Goal: Find specific page/section: Find specific page/section

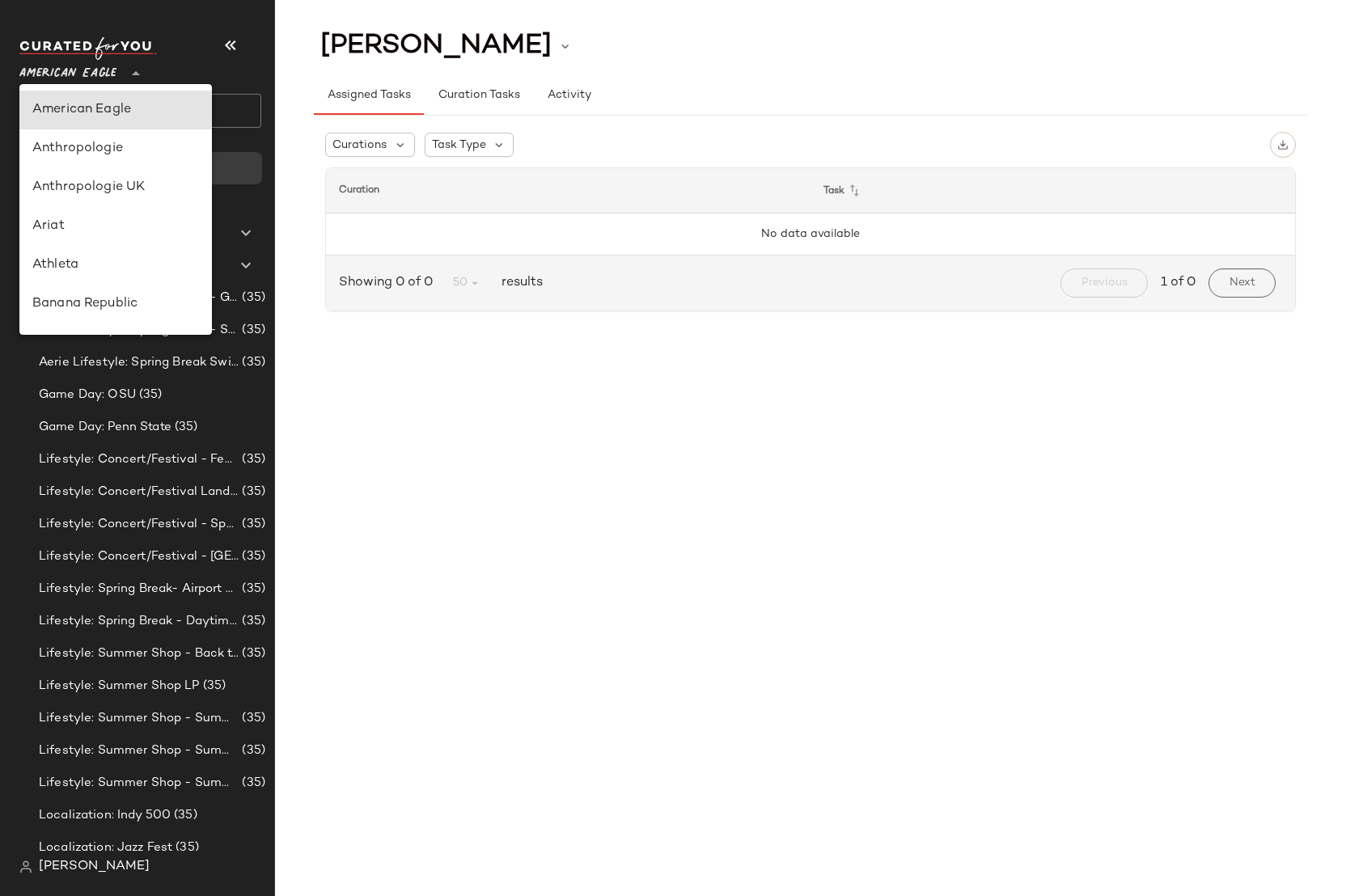
click at [89, 80] on span "American Eagle" at bounding box center [68, 69] width 97 height 29
click at [67, 884] on nav "American Eagle ** Dashboard All Products Global Clipboards (0) Curations (34) A…" at bounding box center [137, 448] width 275 height 896
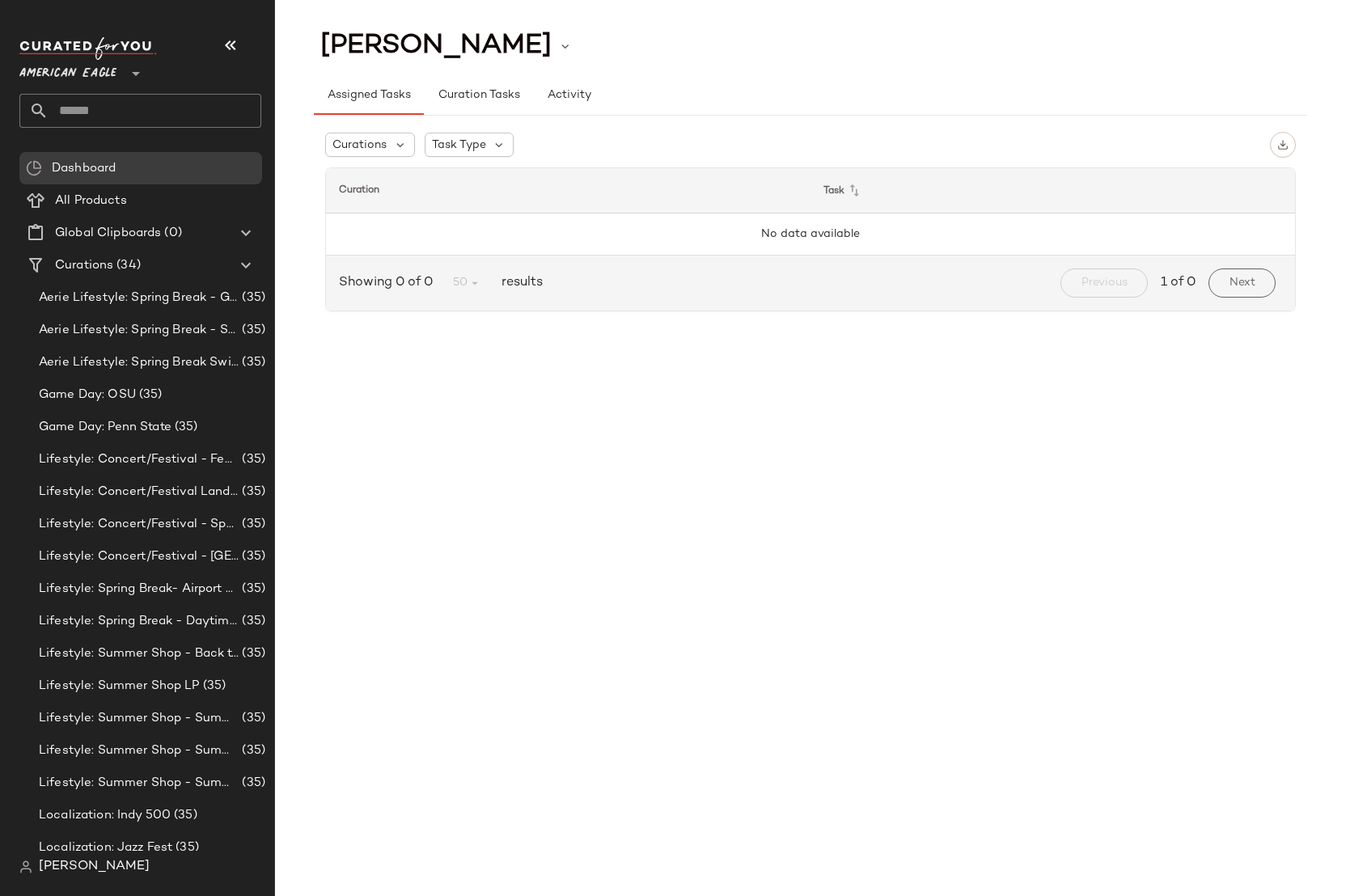
click at [78, 873] on span "[PERSON_NAME]" at bounding box center [94, 867] width 110 height 19
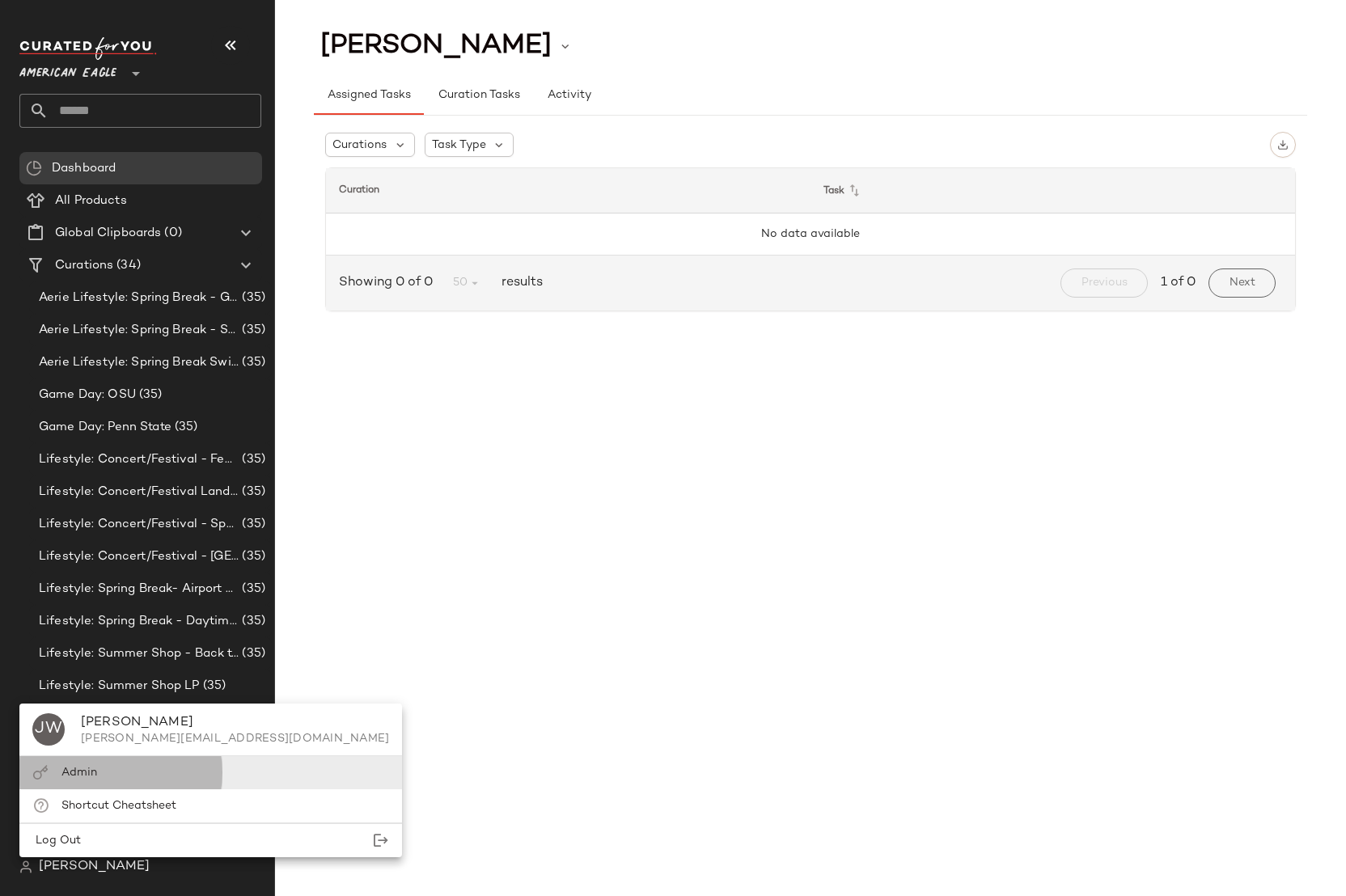
click at [78, 771] on span "Admin" at bounding box center [79, 772] width 35 height 12
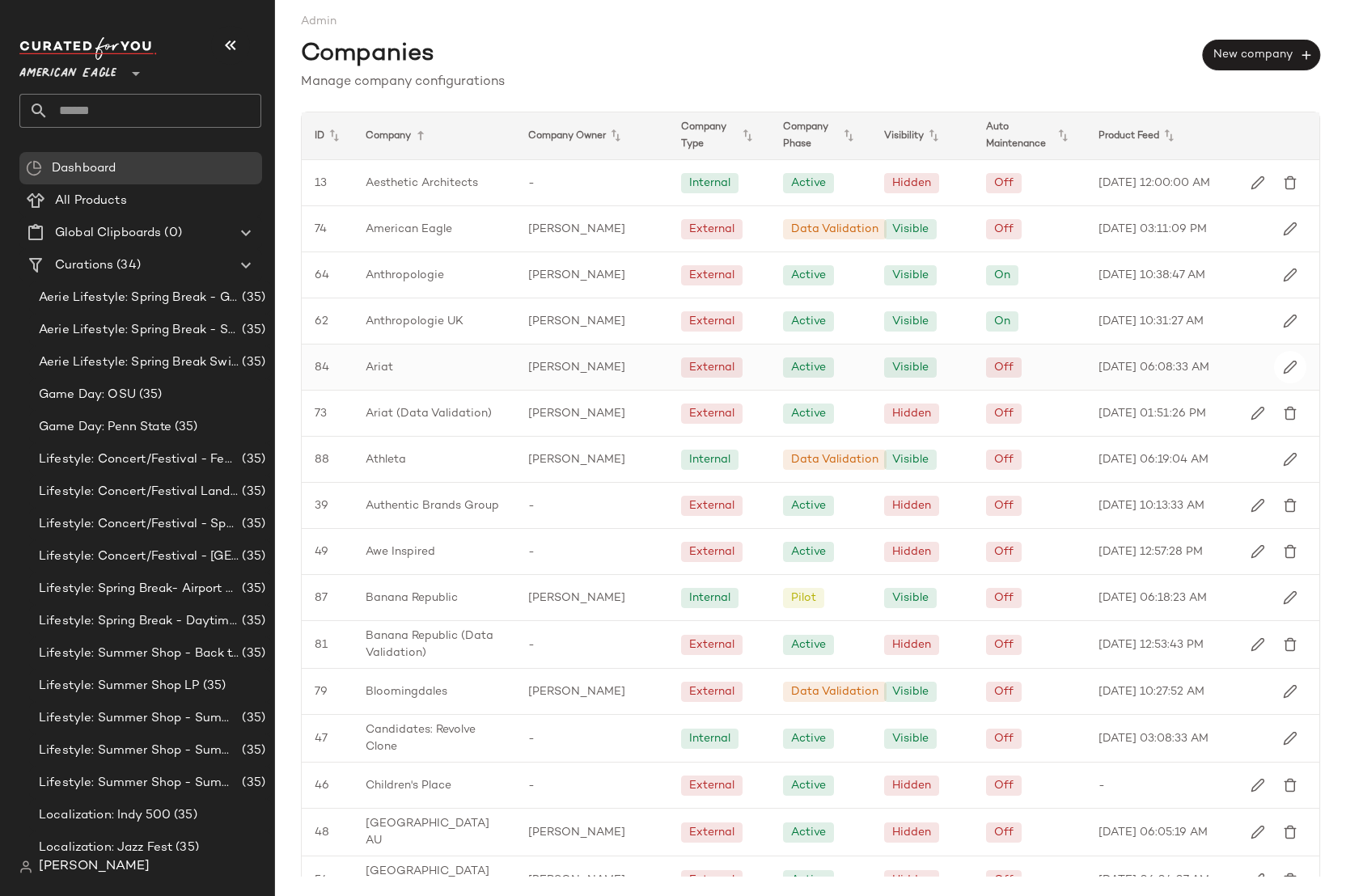
click at [432, 375] on div "Ariat" at bounding box center [434, 367] width 163 height 46
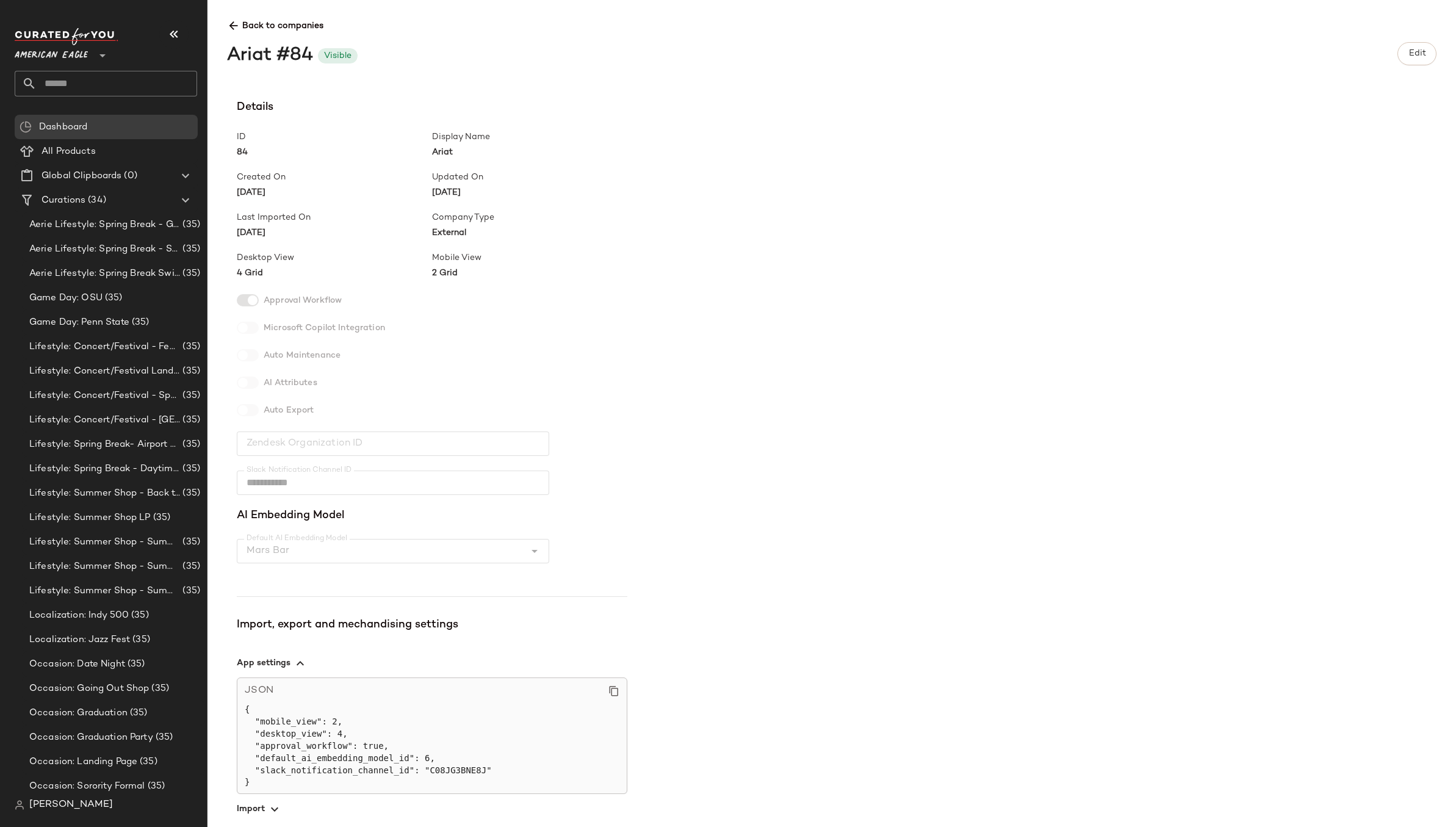
click at [458, 184] on div "Updated On 09/16/2025" at bounding box center [530, 184] width 195 height 28
click at [241, 22] on span "Back to companies" at bounding box center [831, 21] width 1210 height 22
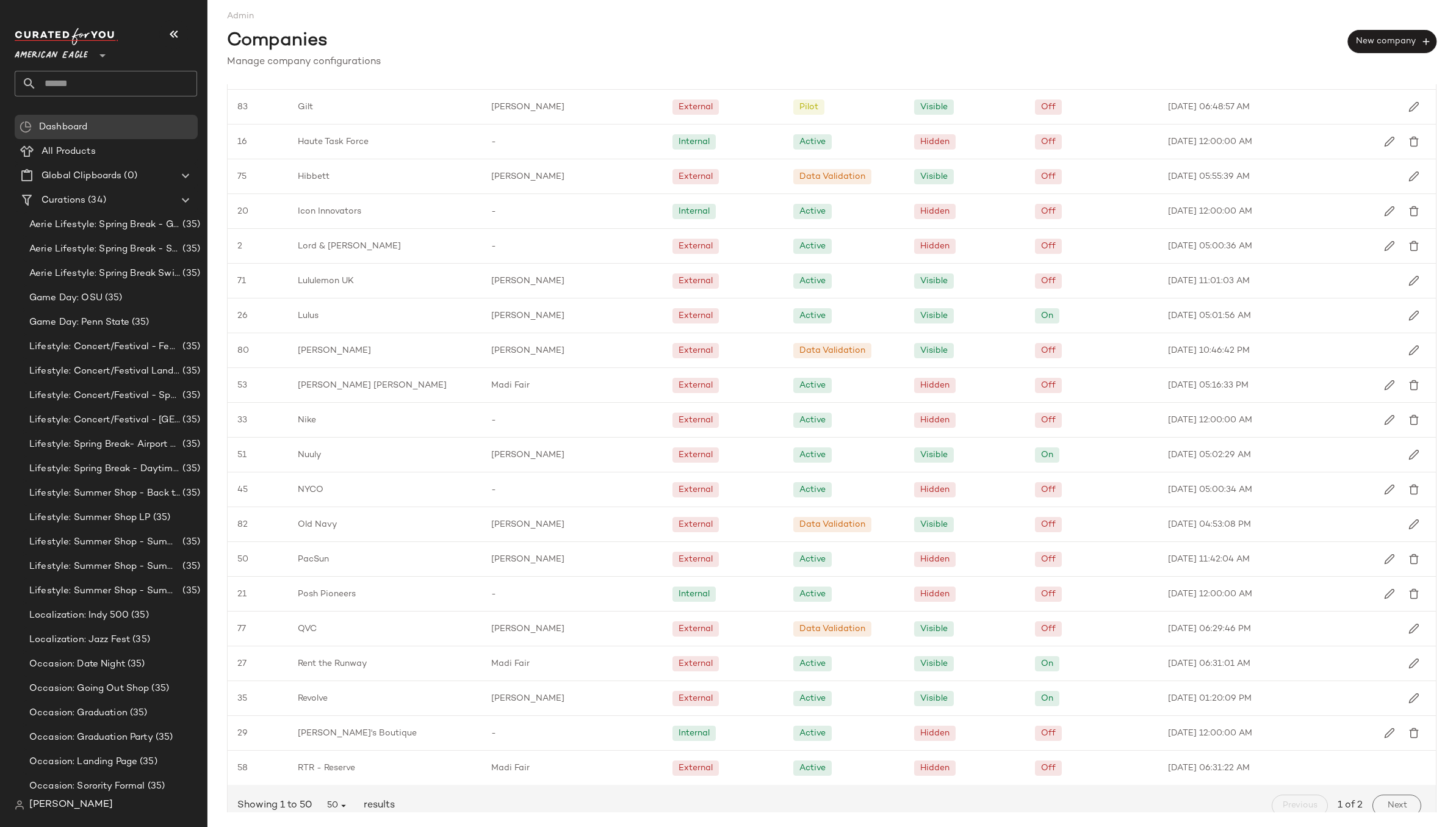
scroll to position [1081, 0]
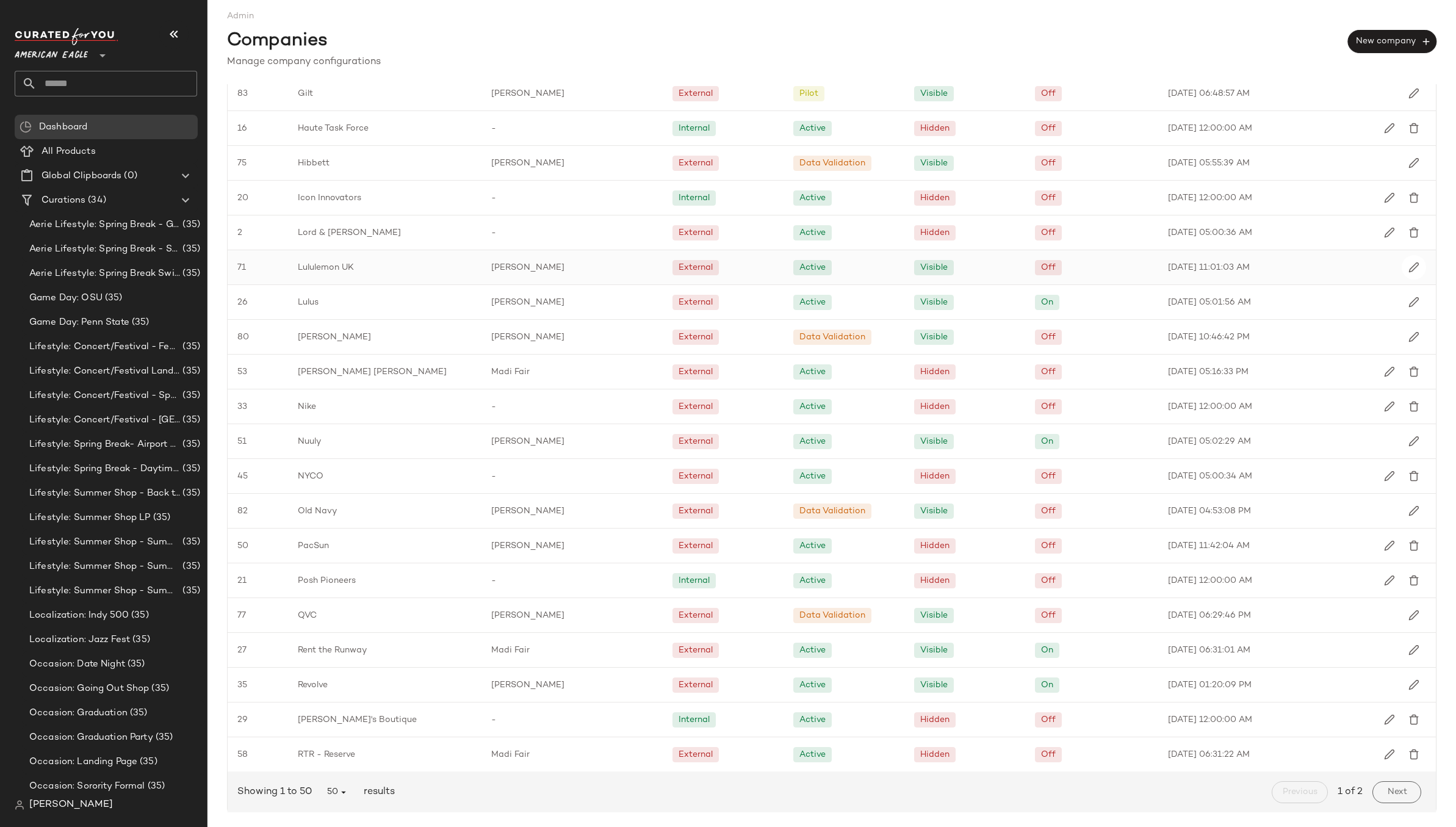
click at [415, 266] on div "Lululemon UK" at bounding box center [384, 268] width 193 height 34
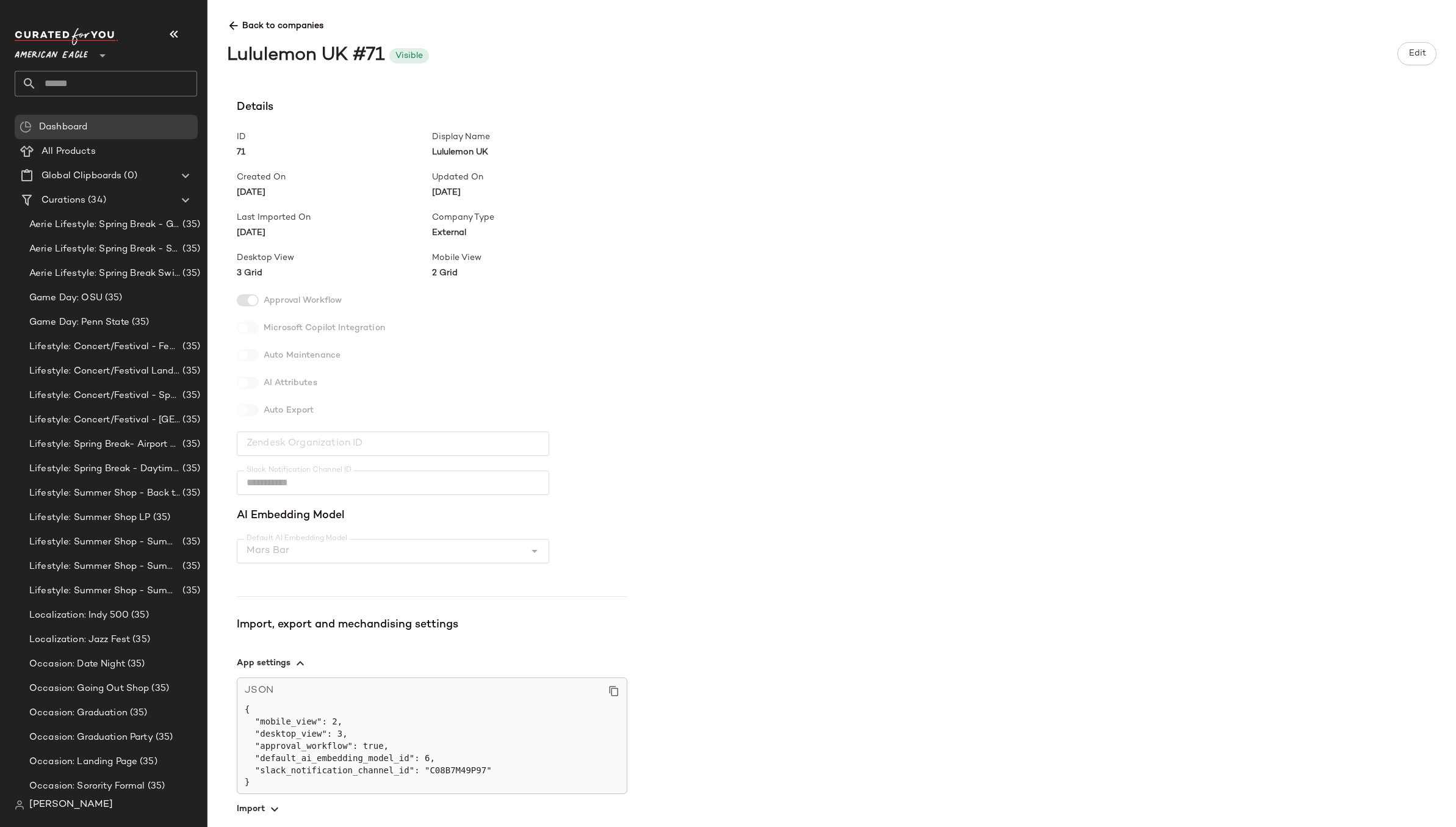
scroll to position [65, 0]
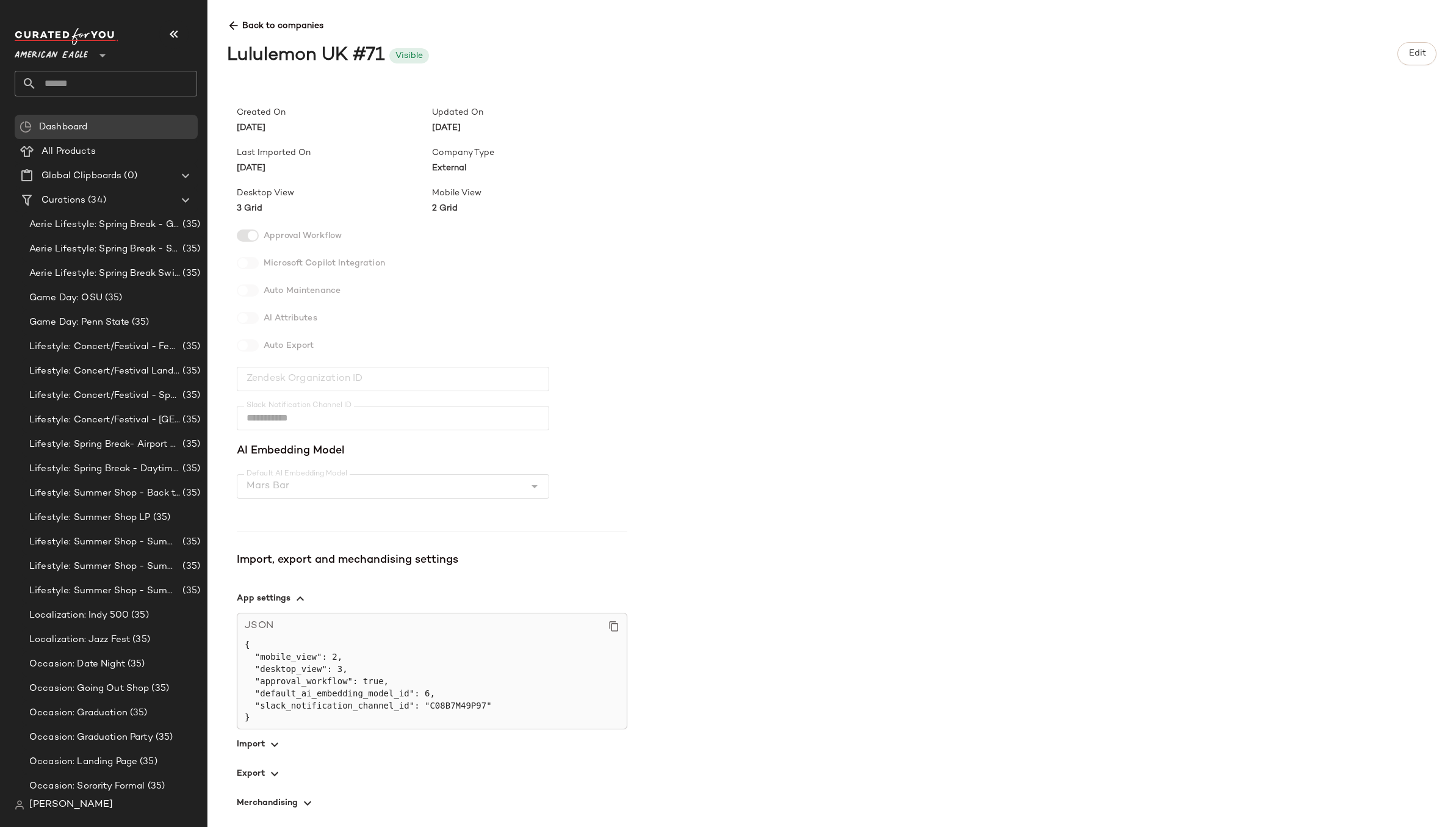
click at [273, 676] on span "button" at bounding box center [432, 773] width 391 height 29
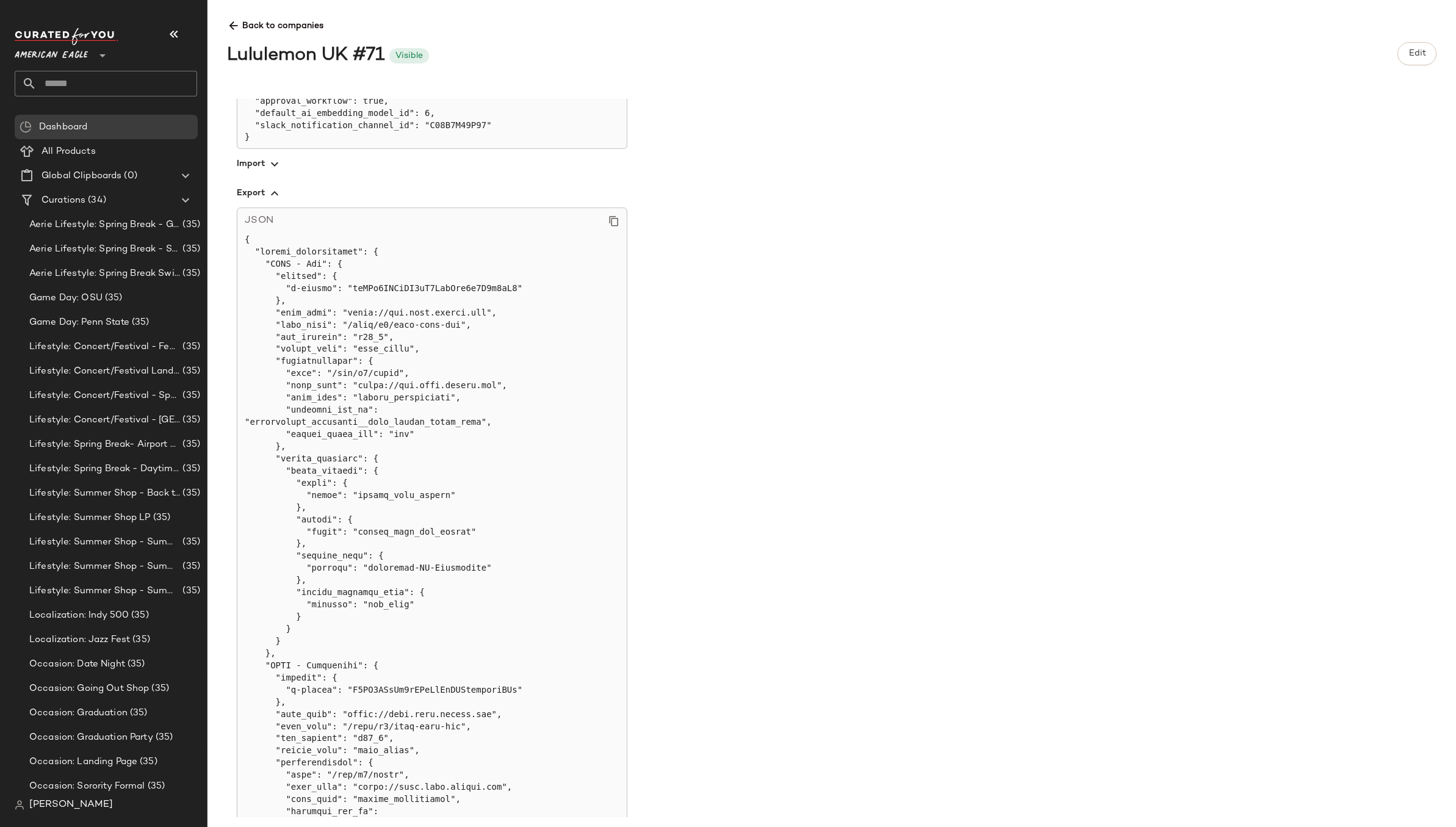
scroll to position [721, 0]
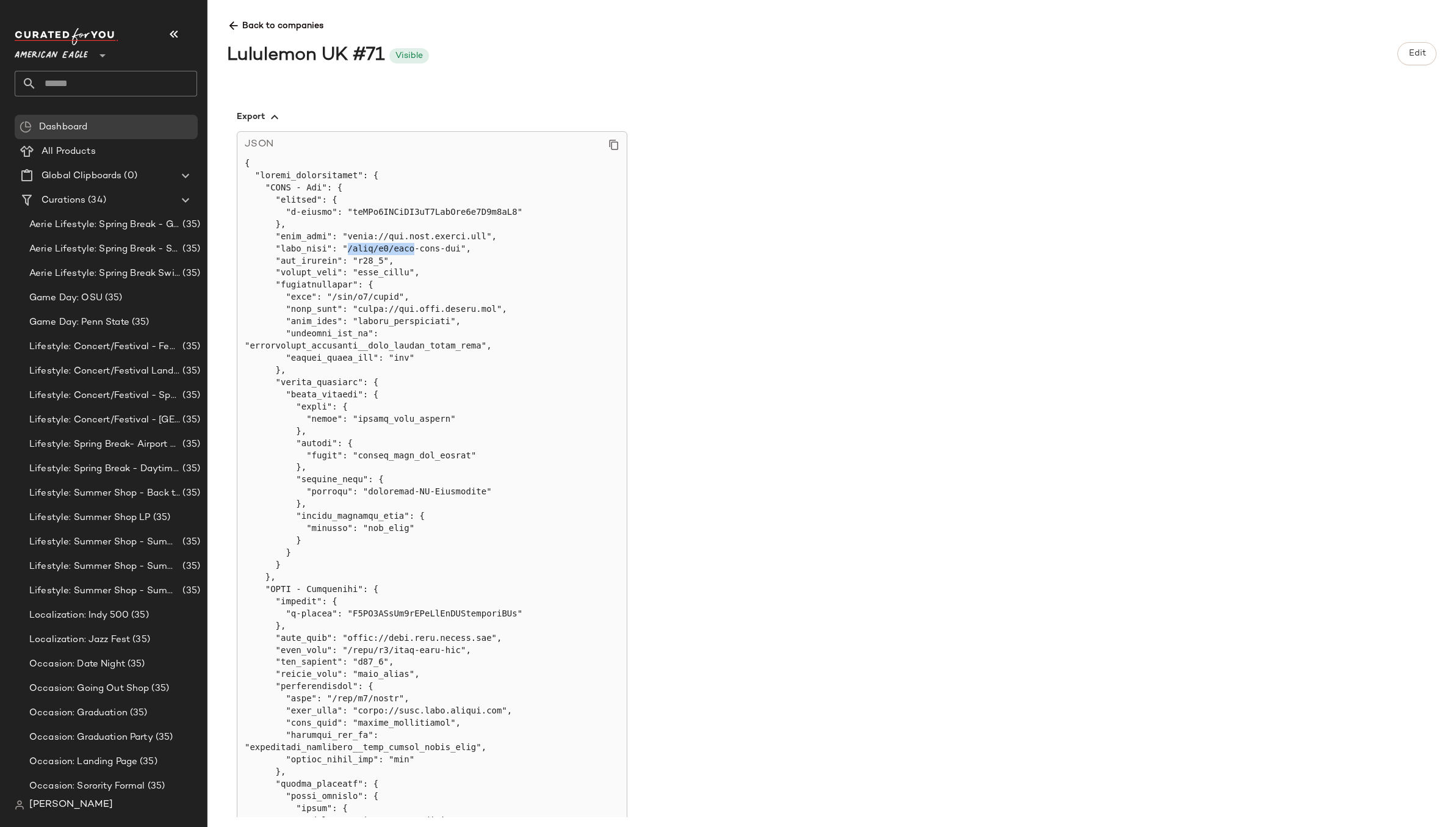
drag, startPoint x: 348, startPoint y: 247, endPoint x: 415, endPoint y: 247, distance: 67.0
click at [415, 247] on pre at bounding box center [432, 583] width 375 height 852
click at [416, 240] on pre at bounding box center [432, 583] width 375 height 852
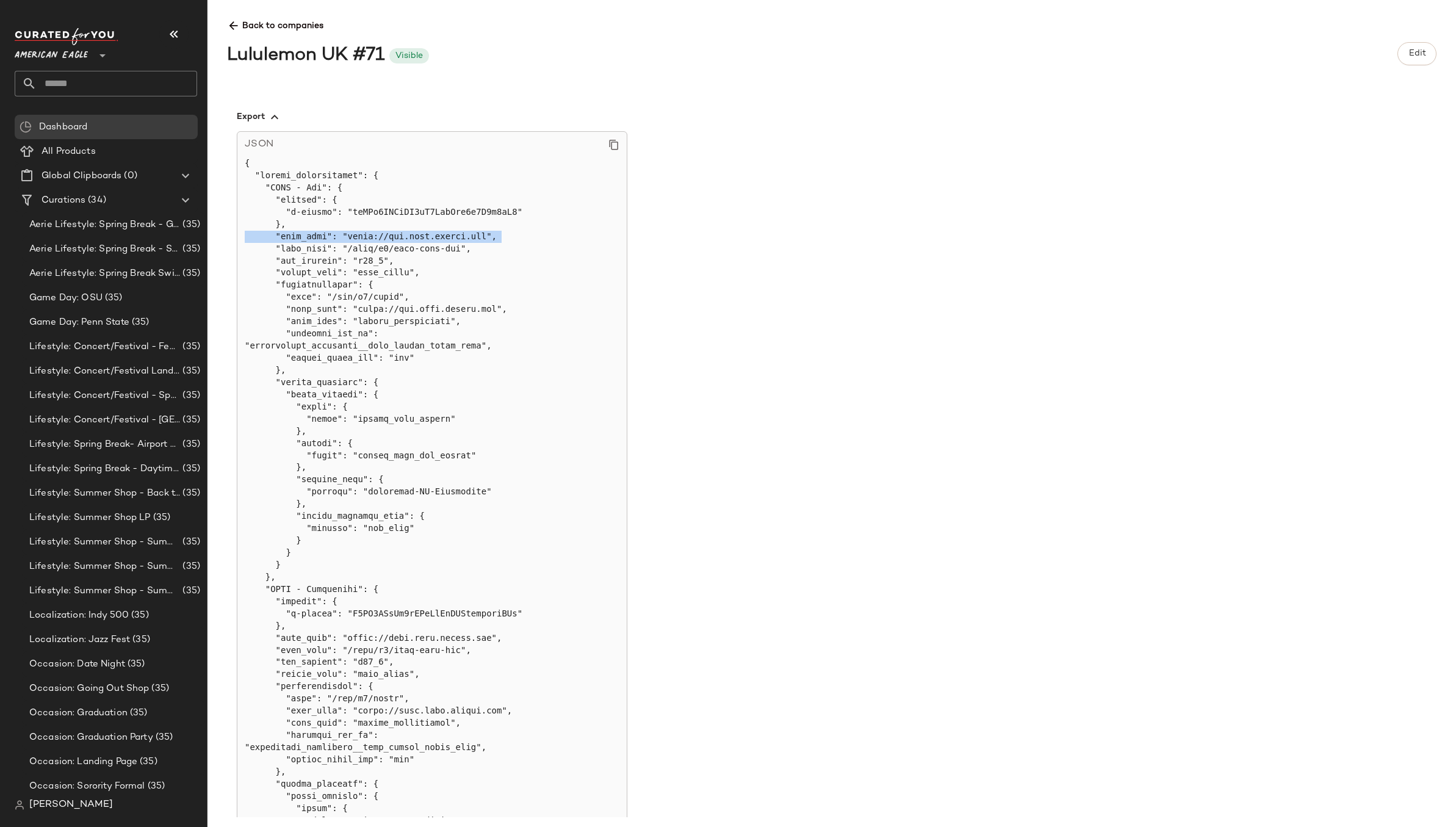
click at [435, 230] on pre at bounding box center [432, 583] width 375 height 852
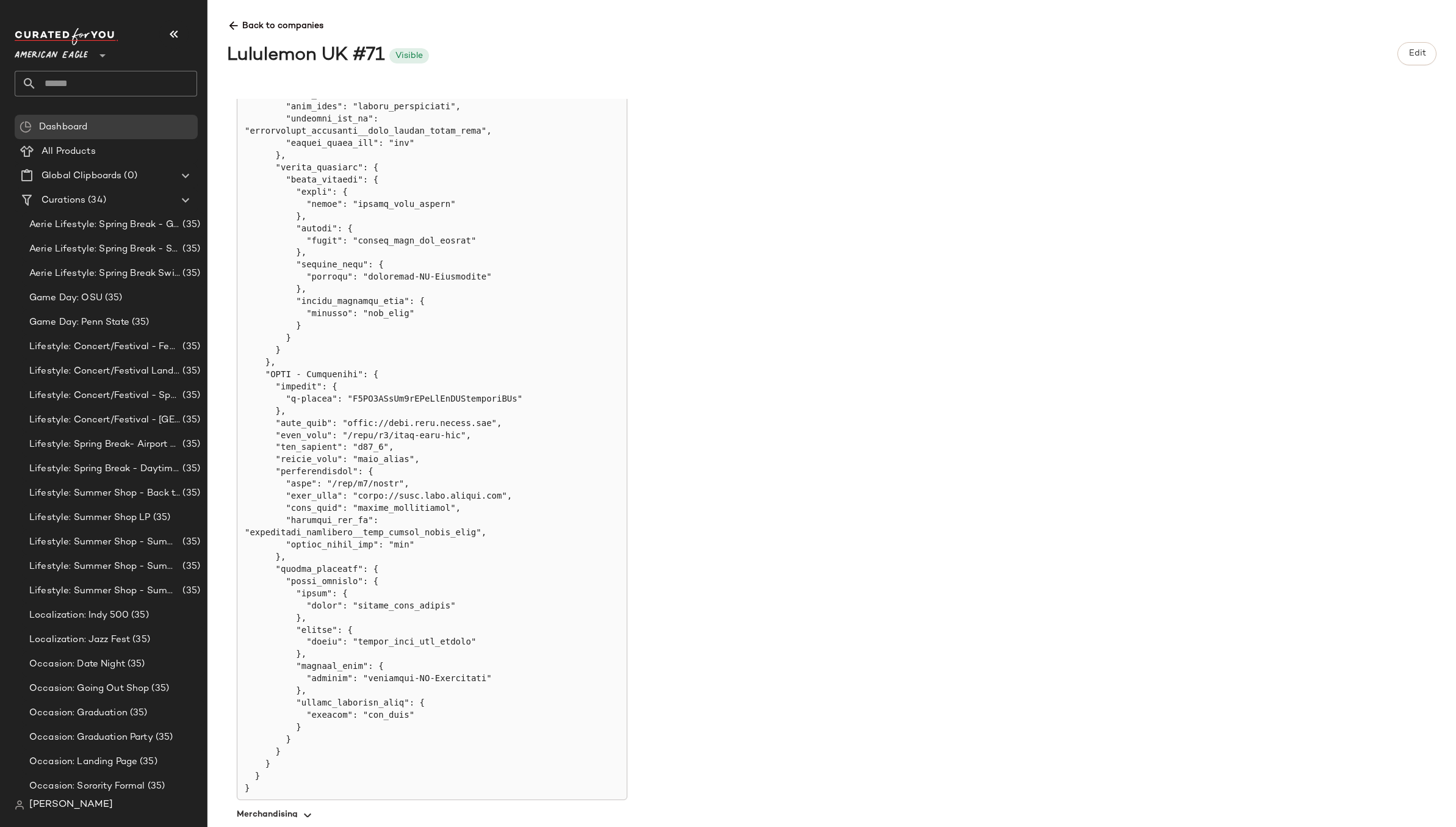
scroll to position [948, 0]
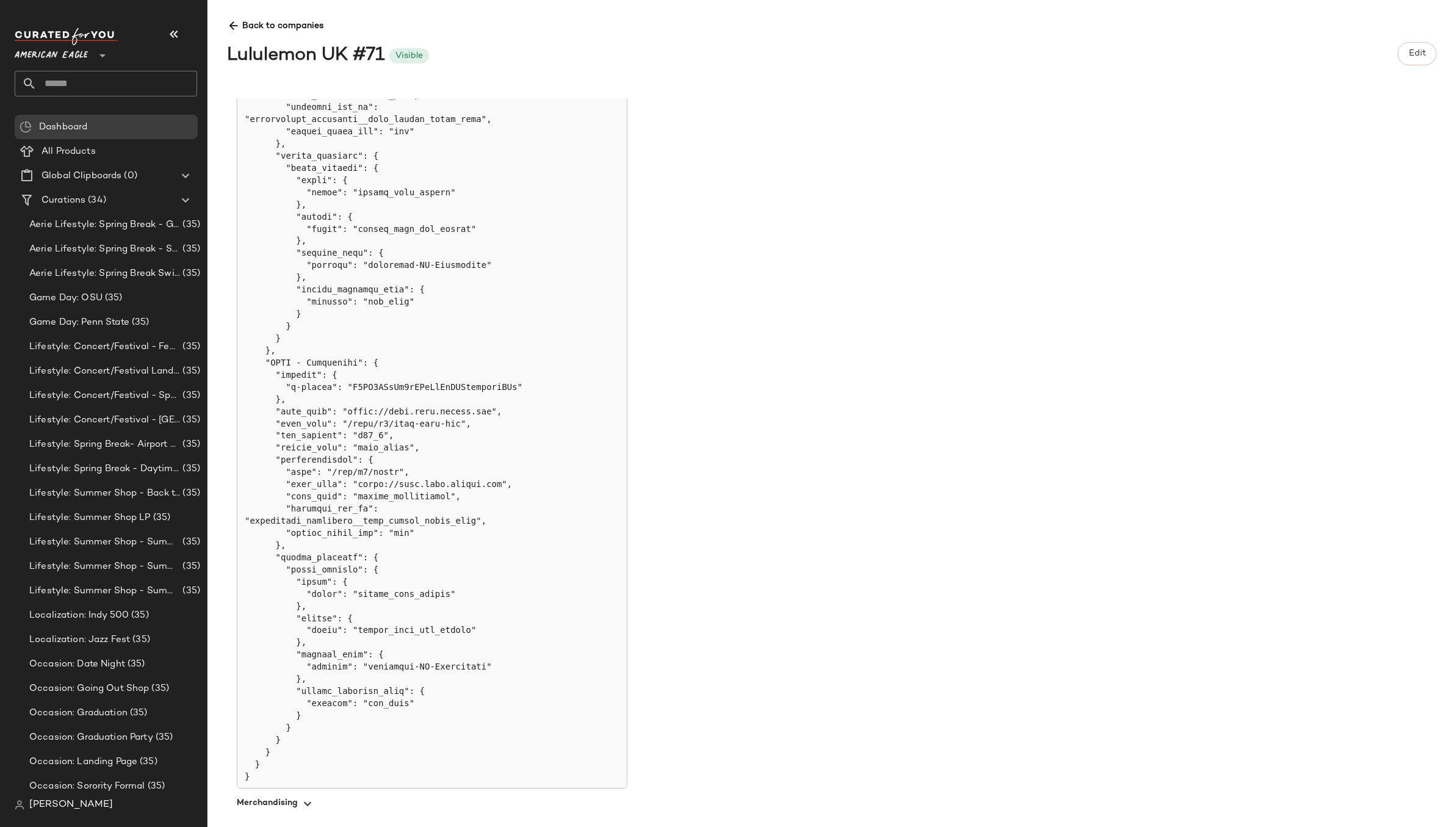
click at [373, 676] on pre at bounding box center [432, 357] width 375 height 852
click at [381, 676] on pre at bounding box center [432, 357] width 375 height 852
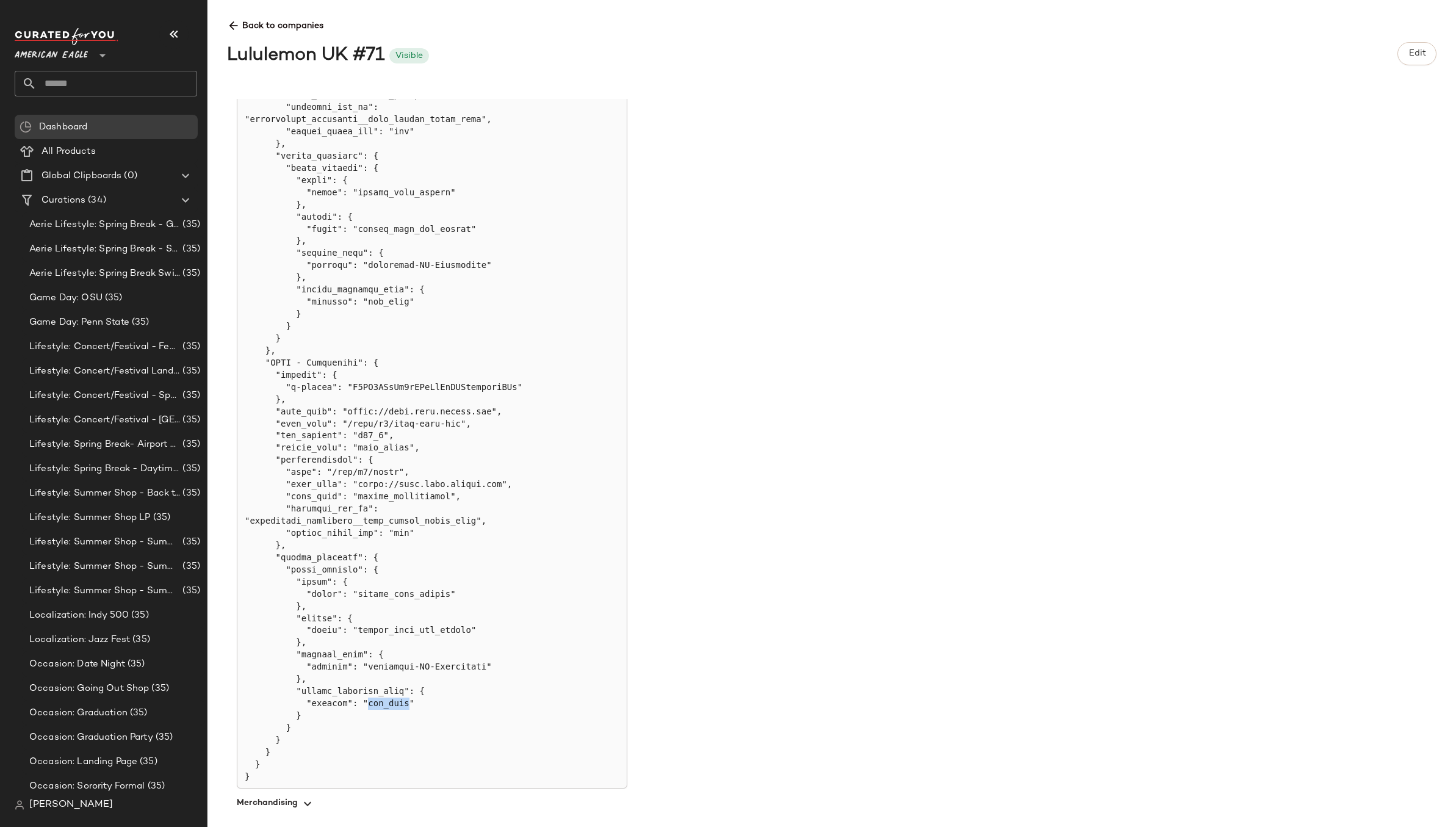
click at [381, 676] on pre at bounding box center [432, 357] width 375 height 852
click at [446, 676] on pre at bounding box center [432, 357] width 375 height 852
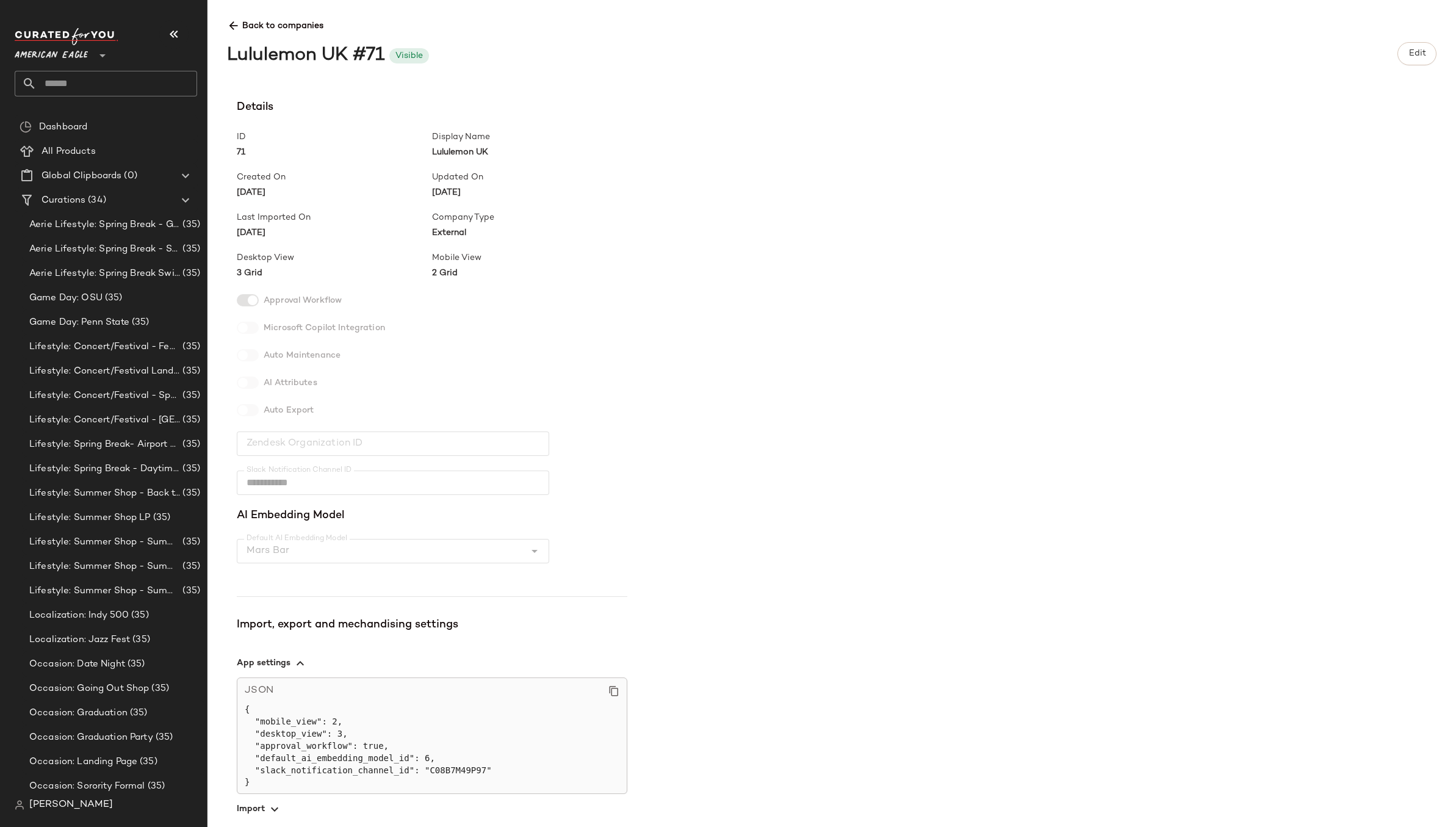
click at [71, 52] on span "American Eagle" at bounding box center [51, 52] width 73 height 22
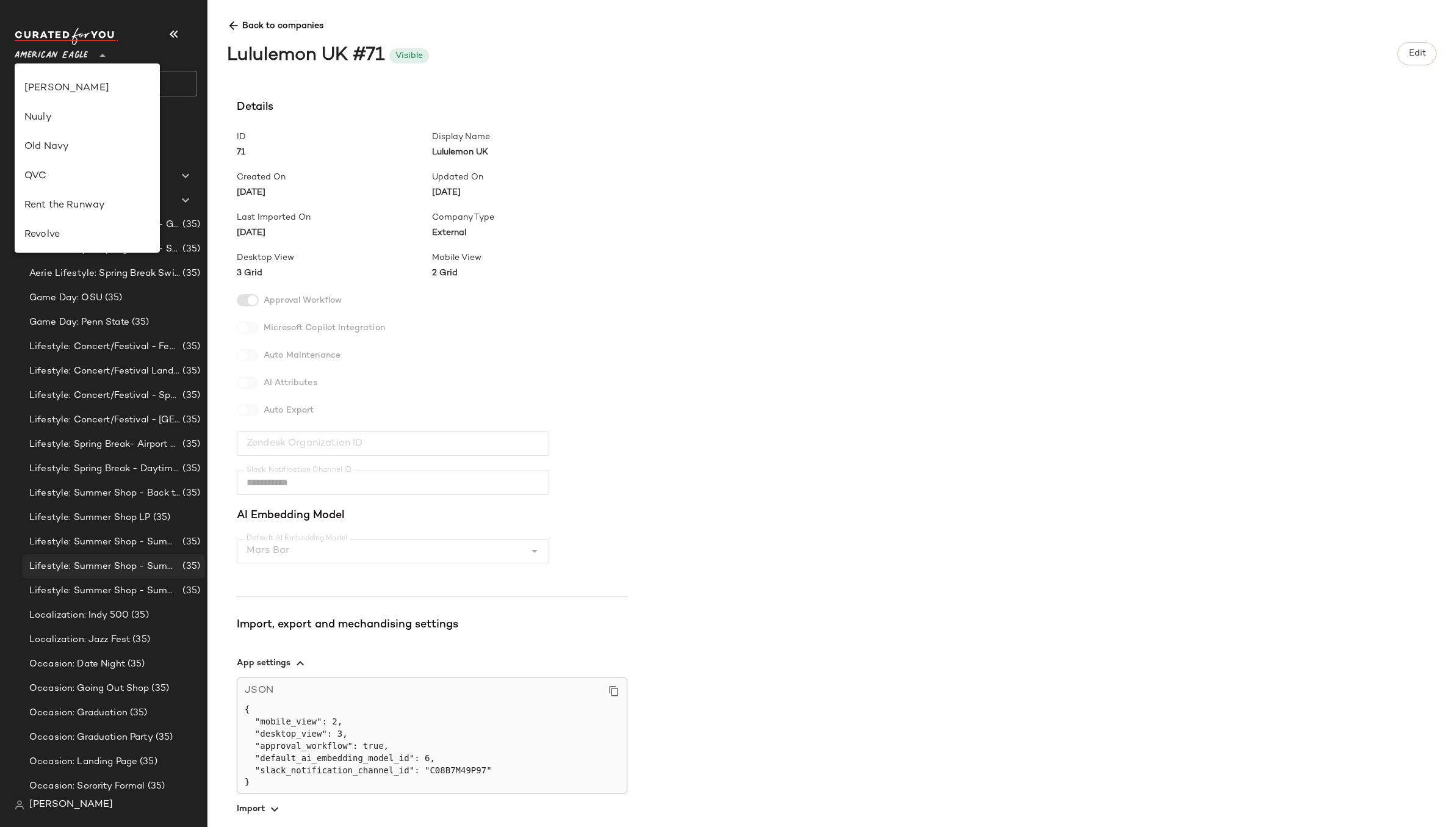
scroll to position [439, 0]
click at [47, 809] on span "[PERSON_NAME]" at bounding box center [71, 805] width 83 height 14
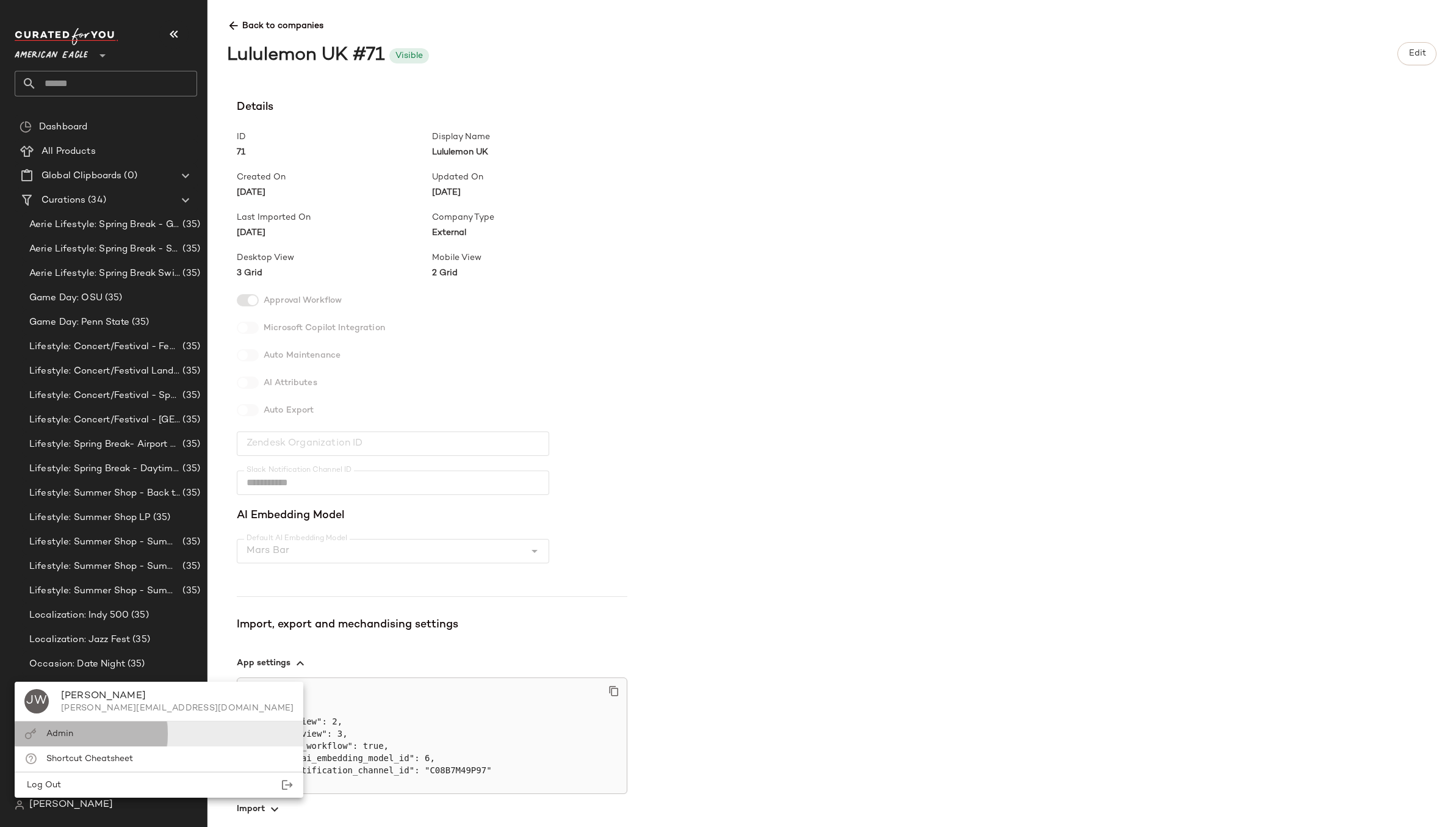
click at [55, 739] on div "Admin" at bounding box center [60, 734] width 27 height 13
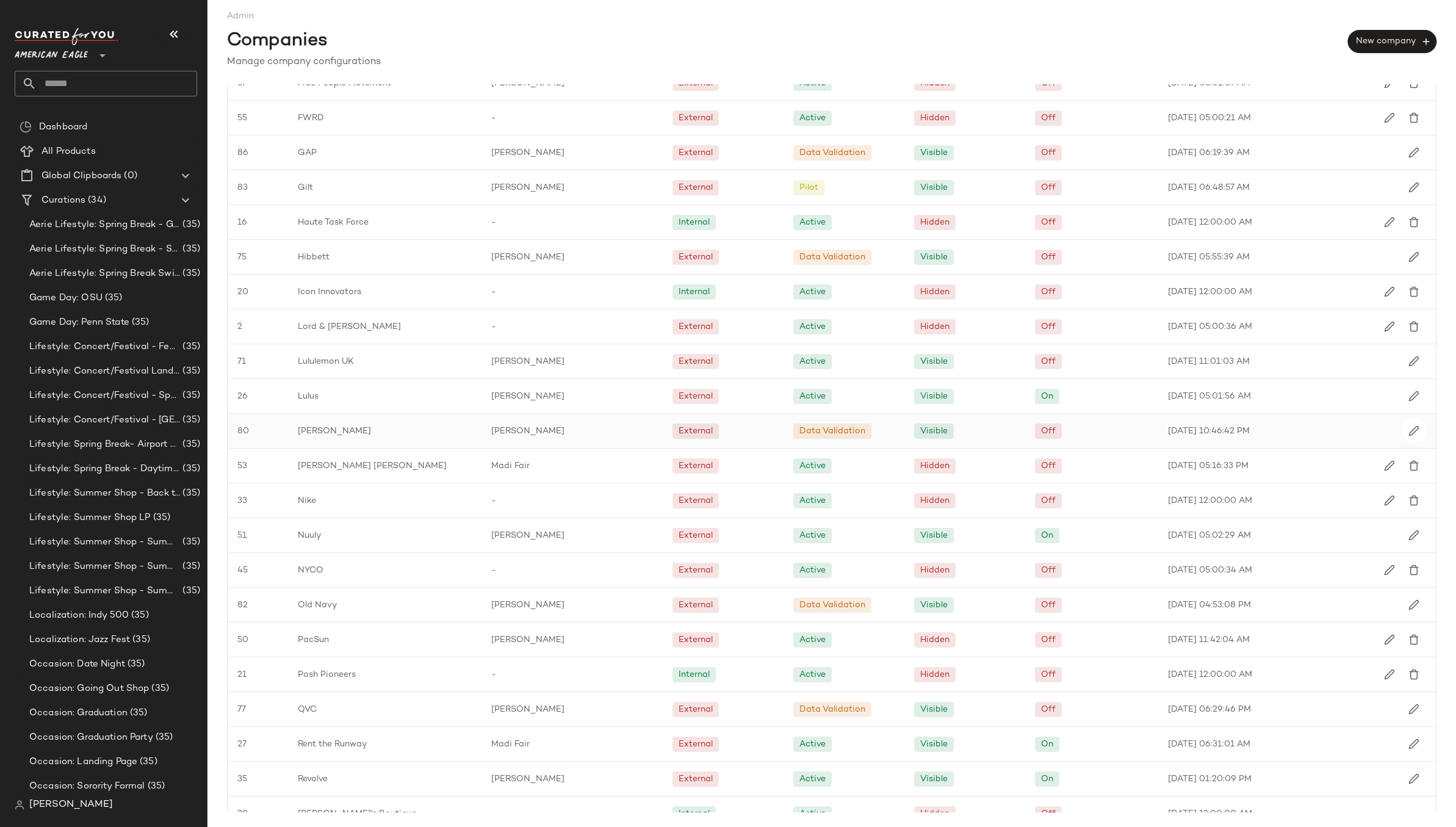
scroll to position [1081, 0]
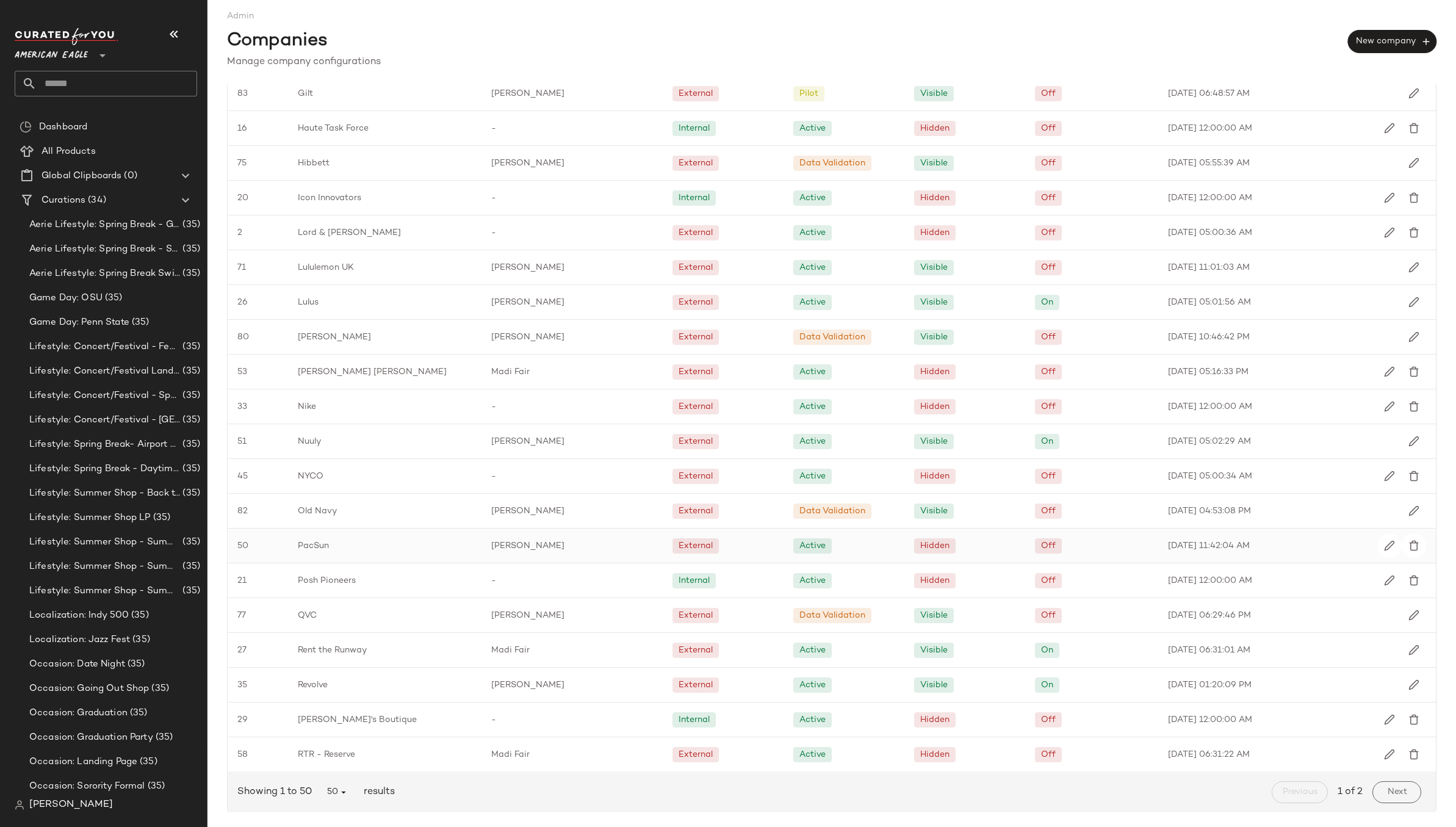
click at [344, 551] on div "PacSun" at bounding box center [384, 546] width 193 height 34
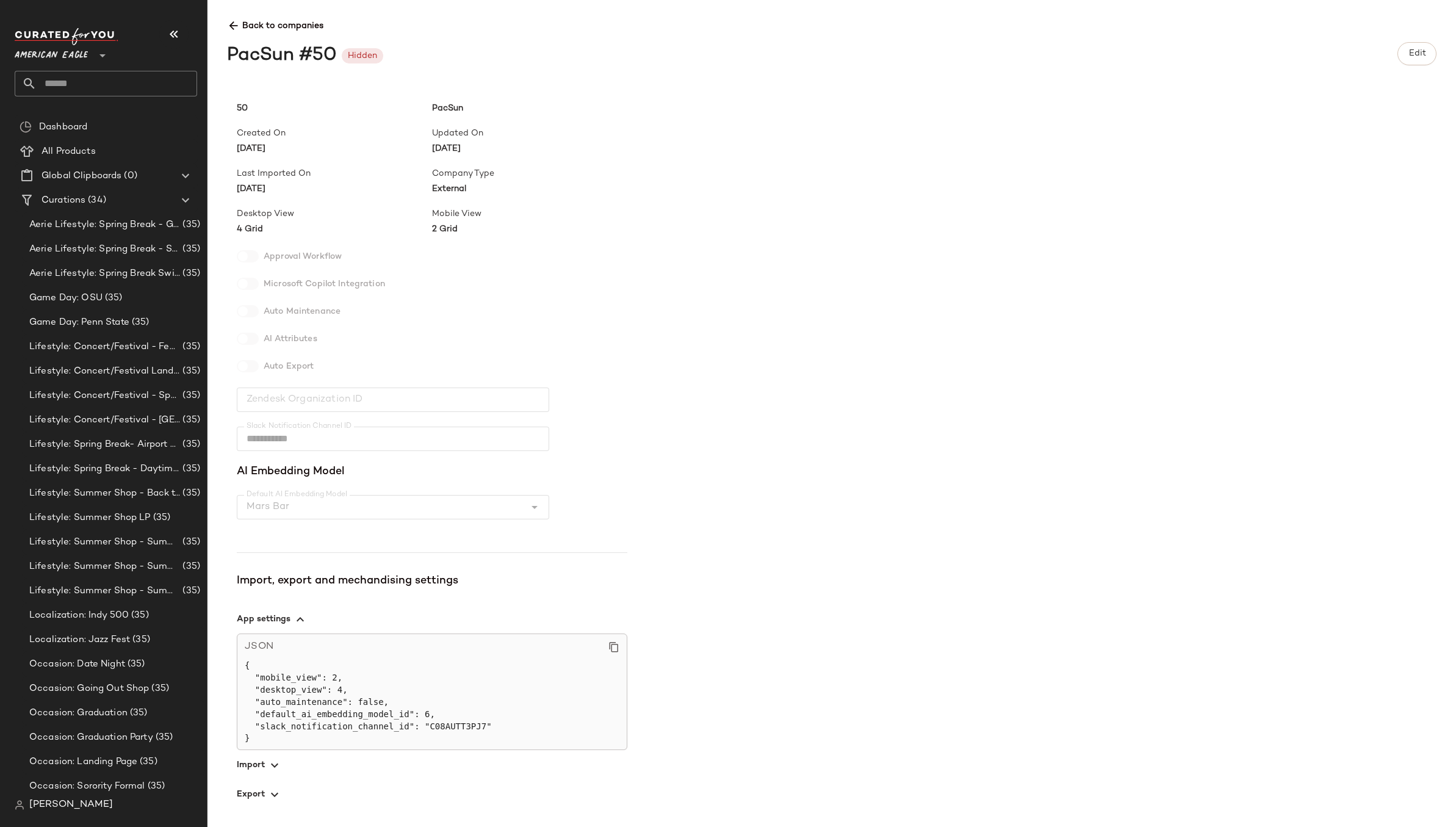
scroll to position [65, 0]
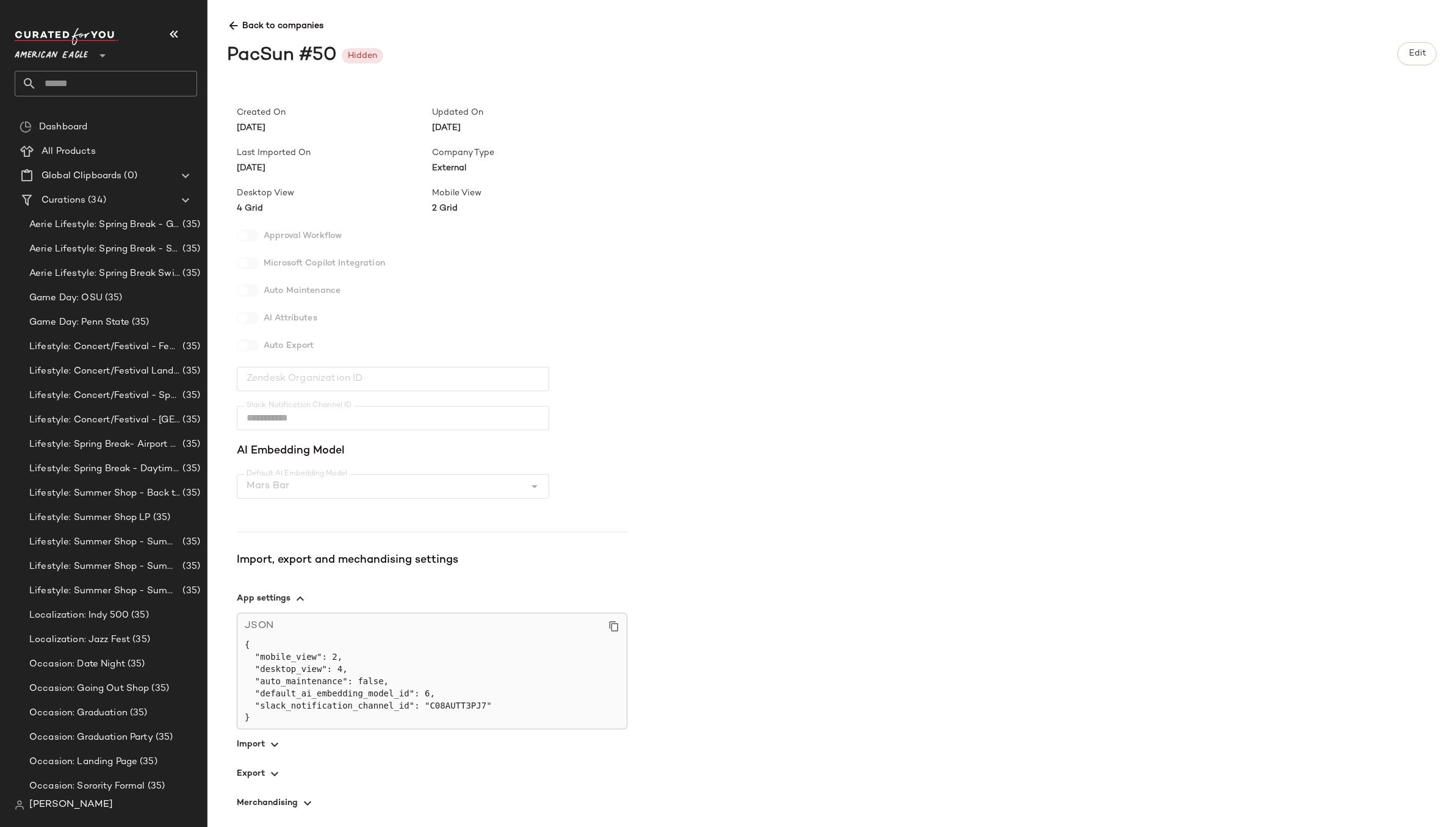
click at [271, 773] on icon "button" at bounding box center [274, 774] width 14 height 14
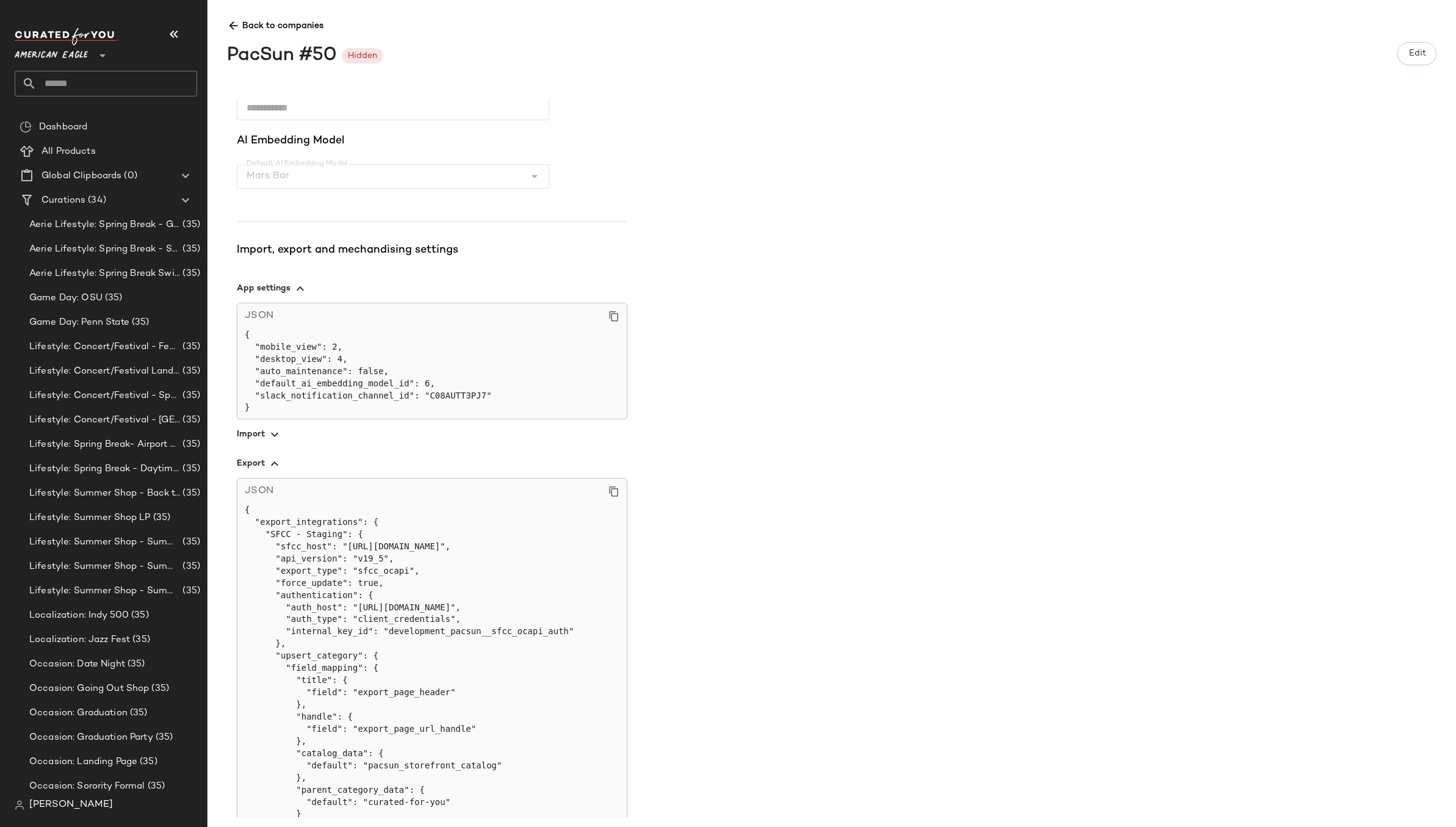
scroll to position [486, 0]
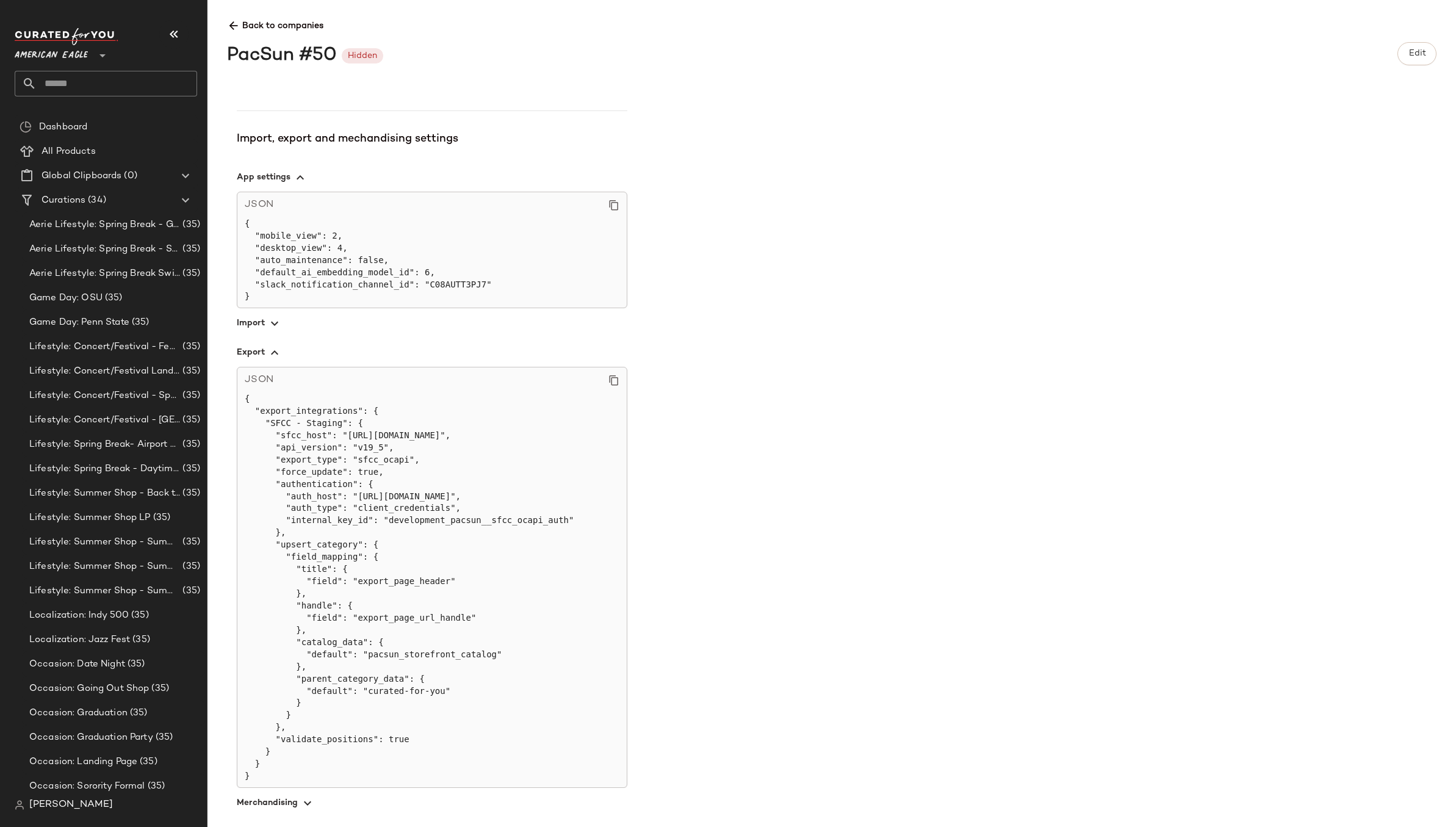
click at [406, 690] on pre "{ "export_integrations": { "SFCC - Staging": { "sfcc_host": "[URL][DOMAIN_NAME]…" at bounding box center [432, 587] width 375 height 389
click at [379, 696] on pre "{ "export_integrations": { "SFCC - Staging": { "sfcc_host": "[URL][DOMAIN_NAME]…" at bounding box center [432, 587] width 375 height 389
click at [350, 678] on pre "{ "export_integrations": { "SFCC - Staging": { "sfcc_host": "[URL][DOMAIN_NAME]…" at bounding box center [432, 587] width 375 height 389
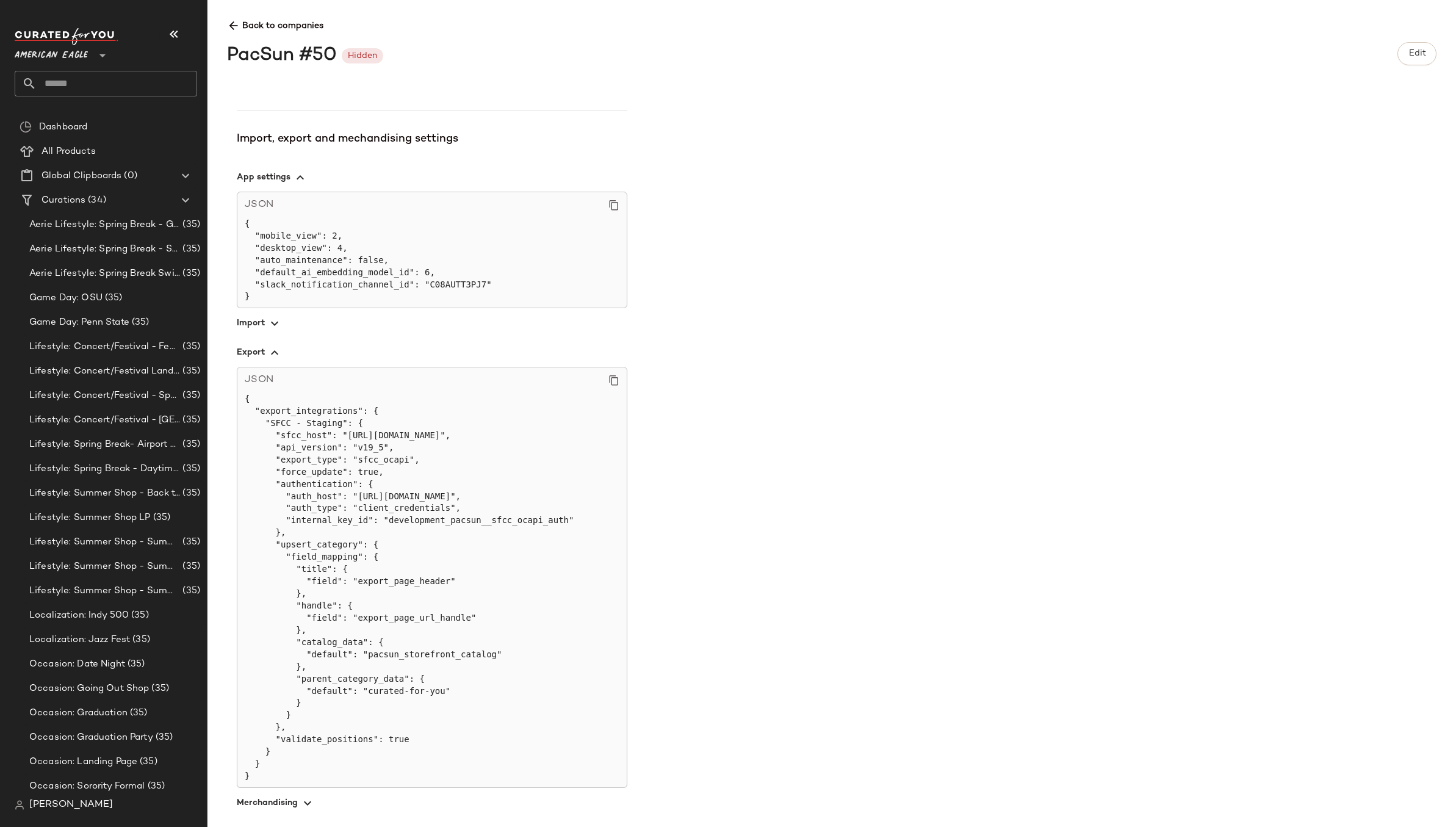
click at [375, 460] on pre "{ "export_integrations": { "SFCC - Staging": { "sfcc_host": "[URL][DOMAIN_NAME]…" at bounding box center [432, 587] width 375 height 389
click at [403, 437] on pre "{ "export_integrations": { "SFCC - Staging": { "sfcc_host": "[URL][DOMAIN_NAME]…" at bounding box center [432, 587] width 375 height 389
click at [370, 447] on pre "{ "export_integrations": { "SFCC - Staging": { "sfcc_host": "[URL][DOMAIN_NAME]…" at bounding box center [432, 587] width 375 height 389
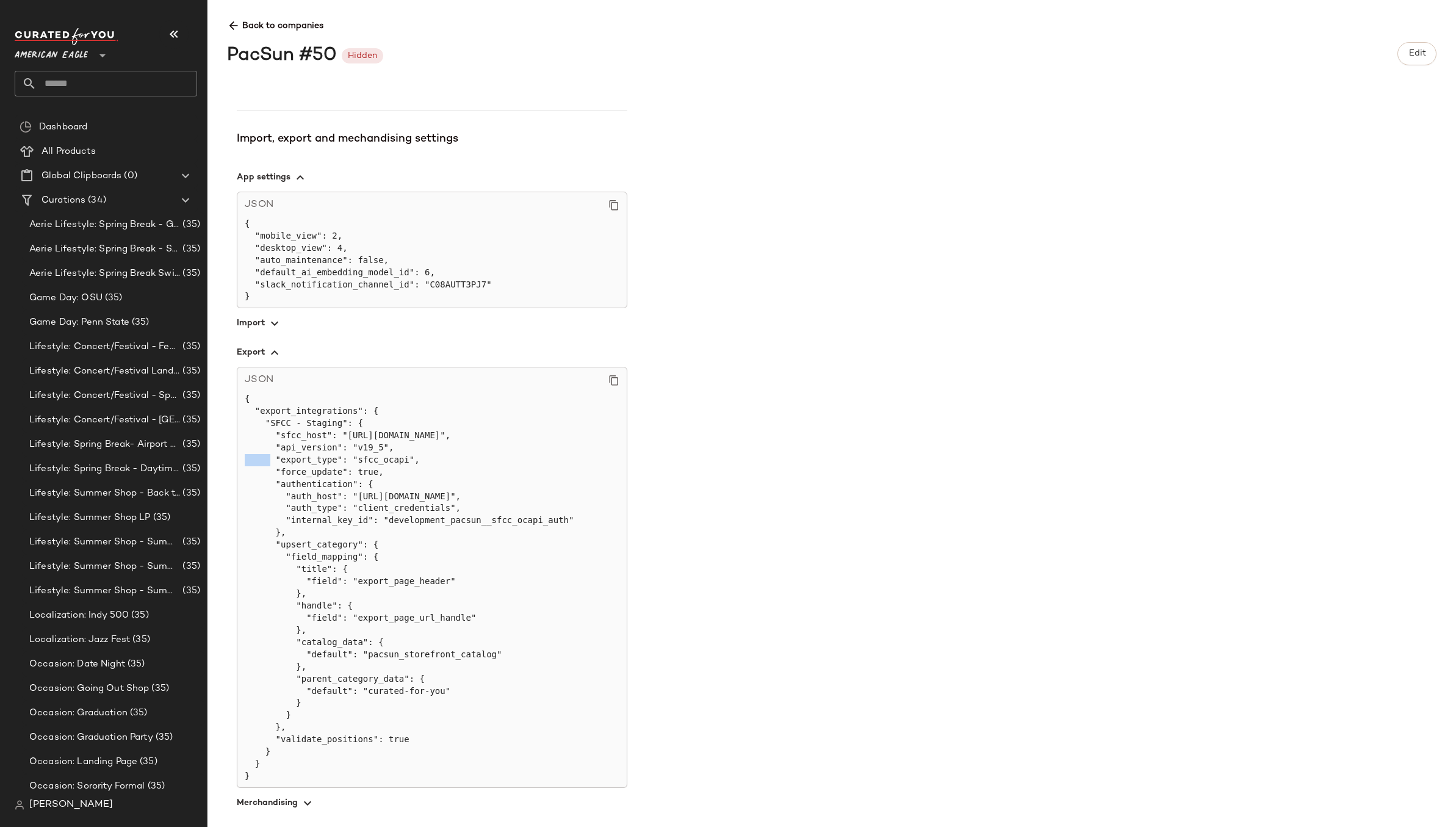
click at [370, 447] on pre "{ "export_integrations": { "SFCC - Staging": { "sfcc_host": "[URL][DOMAIN_NAME]…" at bounding box center [432, 587] width 375 height 389
click at [370, 456] on pre "{ "export_integrations": { "SFCC - Staging": { "sfcc_host": "[URL][DOMAIN_NAME]…" at bounding box center [432, 587] width 375 height 389
click at [366, 468] on pre "{ "export_integrations": { "SFCC - Staging": { "sfcc_host": "[URL][DOMAIN_NAME]…" at bounding box center [432, 587] width 375 height 389
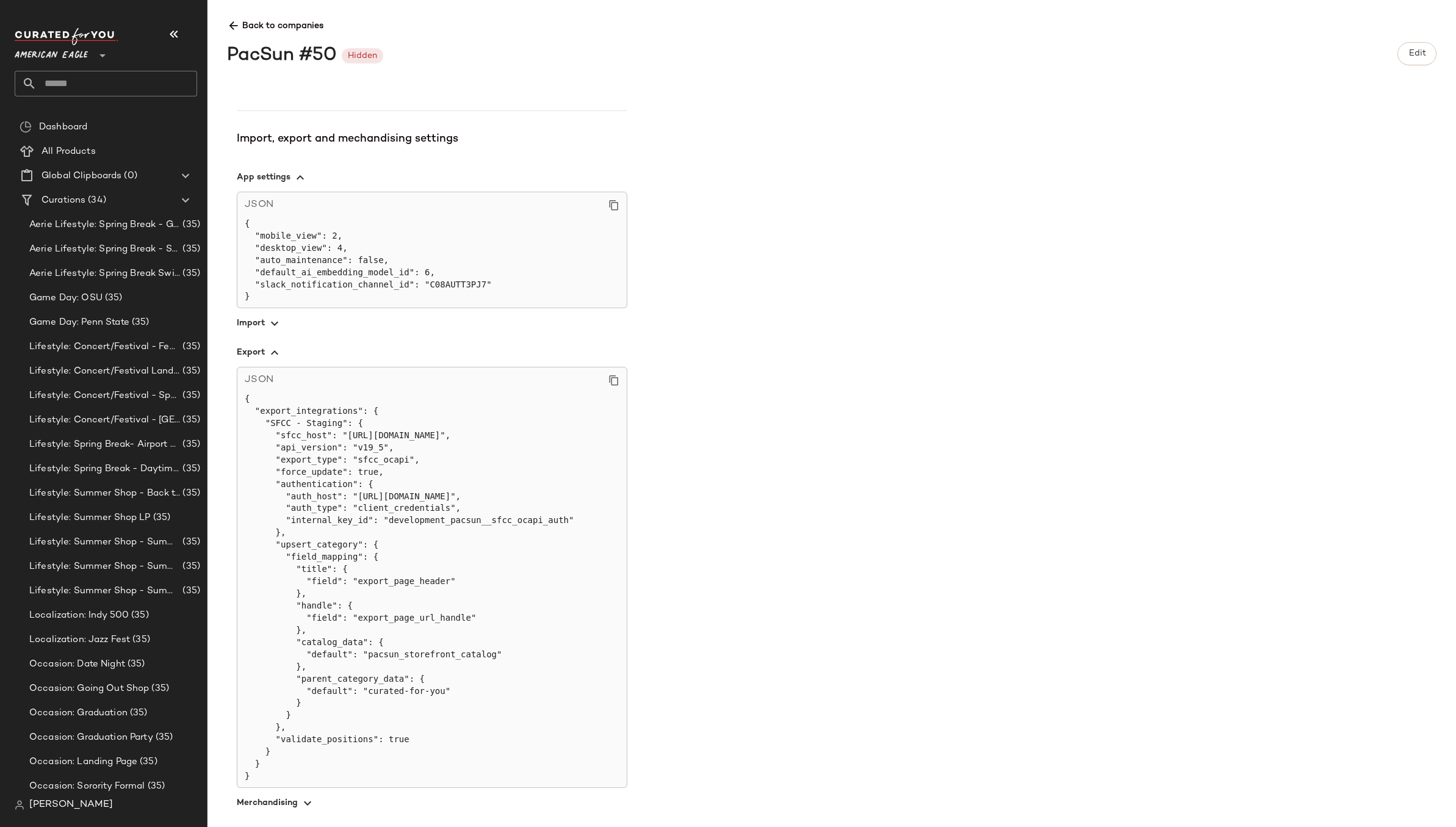
click at [374, 480] on pre "{ "export_integrations": { "SFCC - Staging": { "sfcc_host": "[URL][DOMAIN_NAME]…" at bounding box center [432, 587] width 375 height 389
drag, startPoint x: 276, startPoint y: 485, endPoint x: 312, endPoint y: 533, distance: 60.0
click at [312, 533] on pre "{ "export_integrations": { "SFCC - Staging": { "sfcc_host": "[URL][DOMAIN_NAME]…" at bounding box center [432, 587] width 375 height 389
click at [312, 543] on pre "{ "export_integrations": { "SFCC - Staging": { "sfcc_host": "[URL][DOMAIN_NAME]…" at bounding box center [432, 587] width 375 height 389
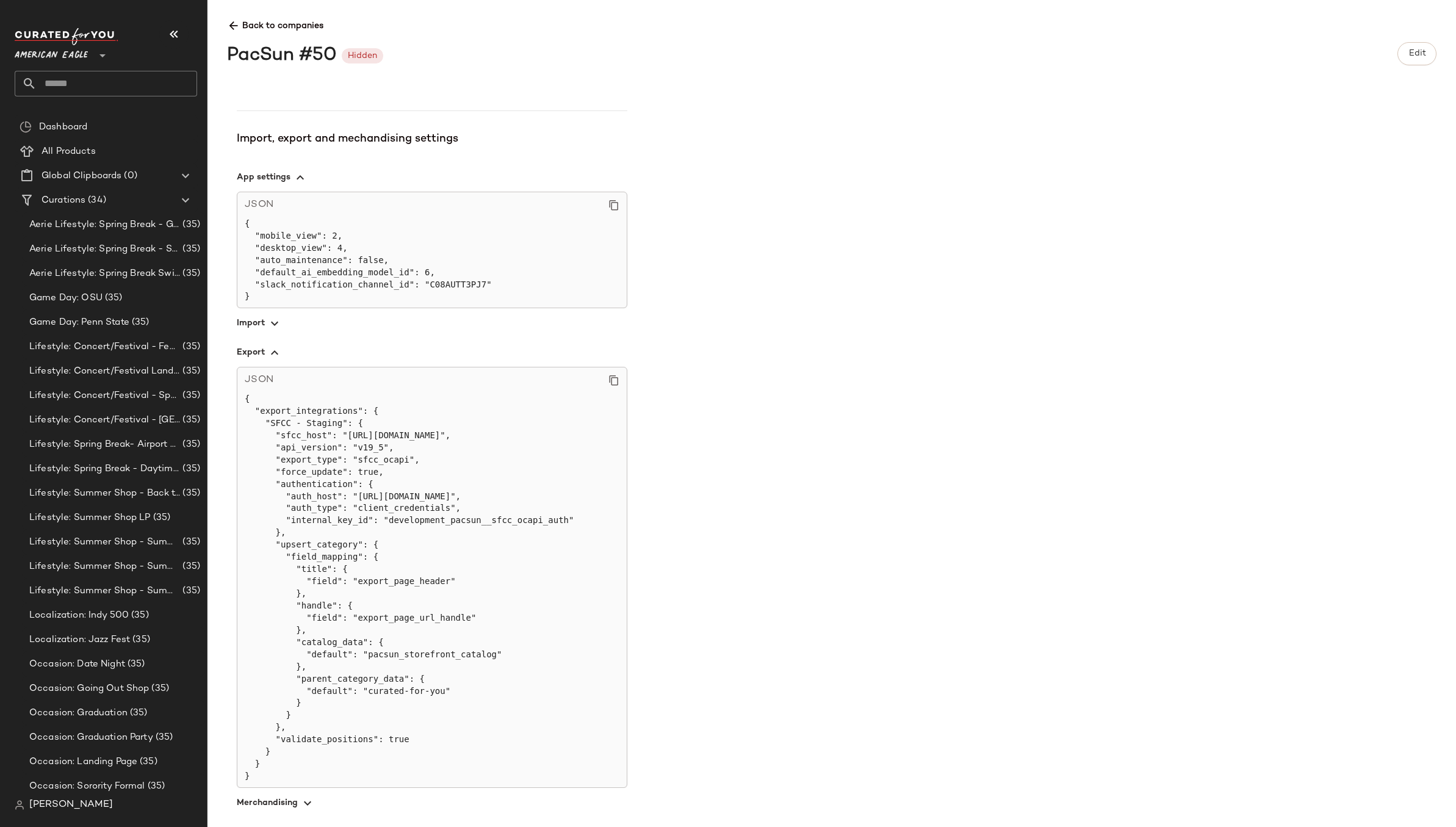
click at [324, 566] on pre "{ "export_integrations": { "SFCC - Staging": { "sfcc_host": "[URL][DOMAIN_NAME]…" at bounding box center [432, 587] width 375 height 389
click at [372, 576] on pre "{ "export_integrations": { "SFCC - Staging": { "sfcc_host": "[URL][DOMAIN_NAME]…" at bounding box center [432, 587] width 375 height 389
click at [369, 616] on pre "{ "export_integrations": { "SFCC - Staging": { "sfcc_host": "[URL][DOMAIN_NAME]…" at bounding box center [432, 587] width 375 height 389
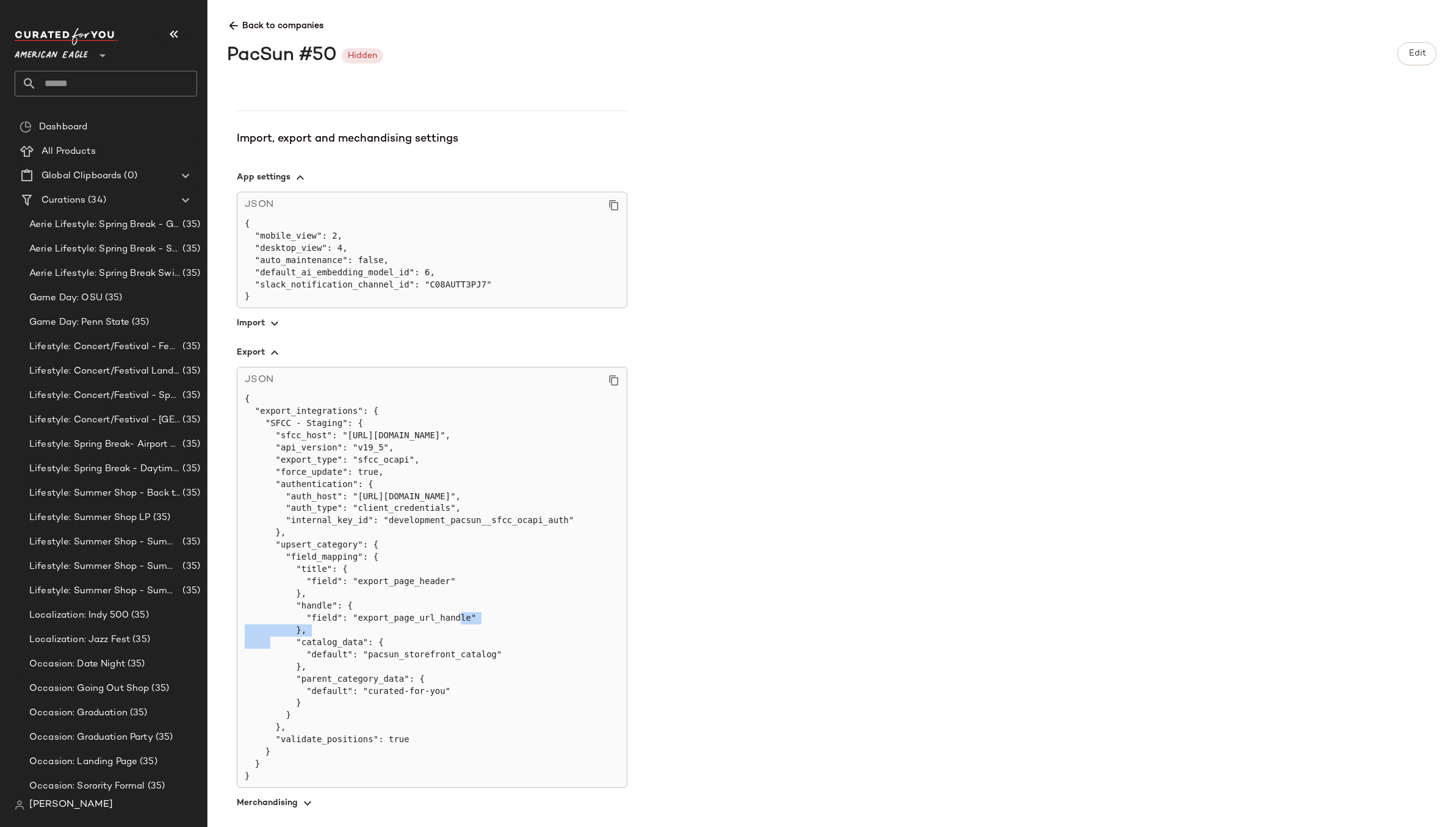
click at [369, 616] on pre "{ "export_integrations": { "SFCC - Staging": { "sfcc_host": "[URL][DOMAIN_NAME]…" at bounding box center [432, 587] width 375 height 389
click at [398, 657] on pre "{ "export_integrations": { "SFCC - Staging": { "sfcc_host": "[URL][DOMAIN_NAME]…" at bounding box center [432, 587] width 375 height 389
click at [330, 645] on pre "{ "export_integrations": { "SFCC - Staging": { "sfcc_host": "[URL][DOMAIN_NAME]…" at bounding box center [432, 587] width 375 height 389
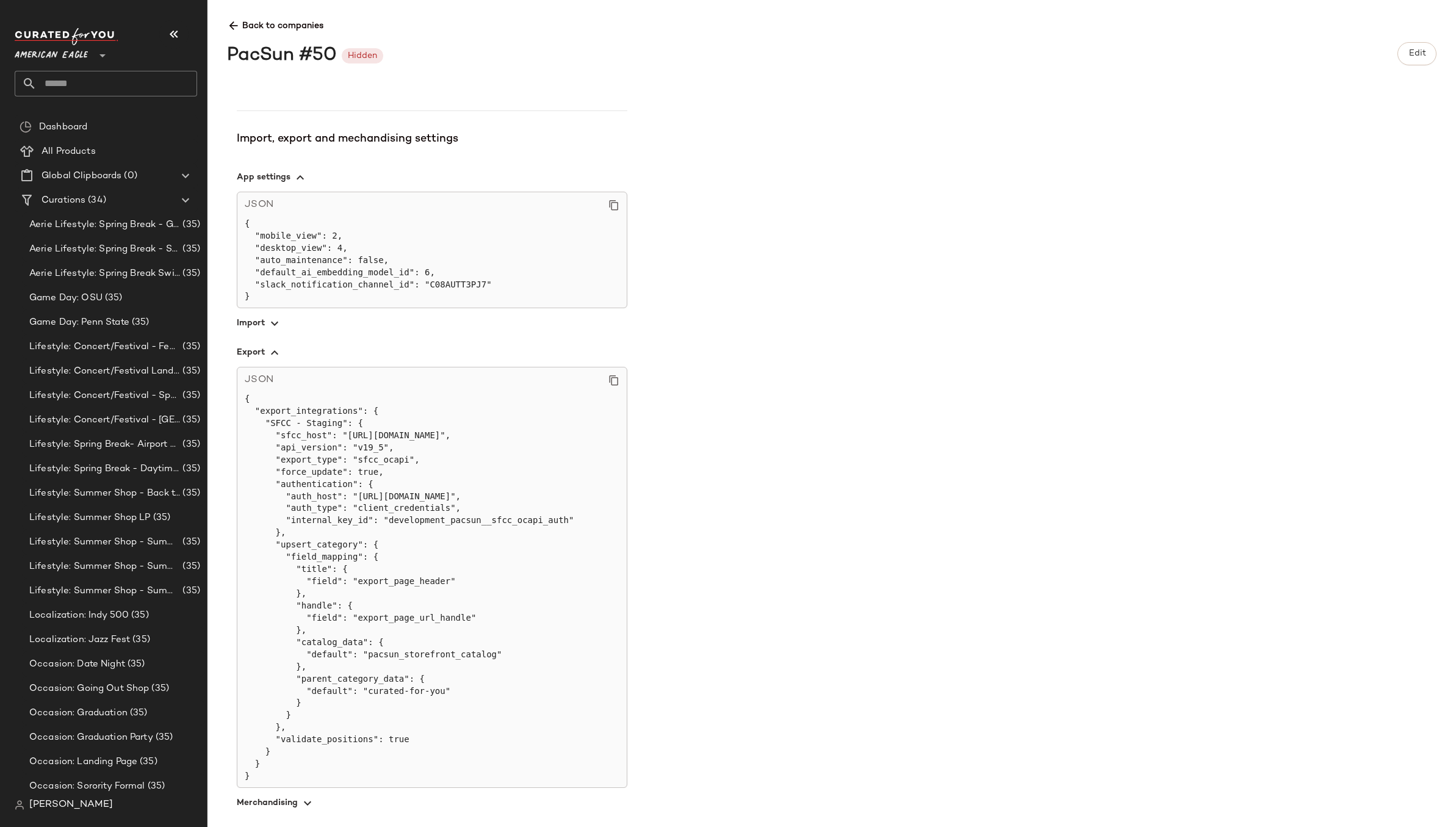
click at [329, 655] on pre "{ "export_integrations": { "SFCC - Staging": { "sfcc_host": "[URL][DOMAIN_NAME]…" at bounding box center [432, 587] width 375 height 389
click at [339, 678] on pre "{ "export_integrations": { "SFCC - Staging": { "sfcc_host": "[URL][DOMAIN_NAME]…" at bounding box center [432, 587] width 375 height 389
click at [397, 690] on pre "{ "export_integrations": { "SFCC - Staging": { "sfcc_host": "[URL][DOMAIN_NAME]…" at bounding box center [432, 587] width 375 height 389
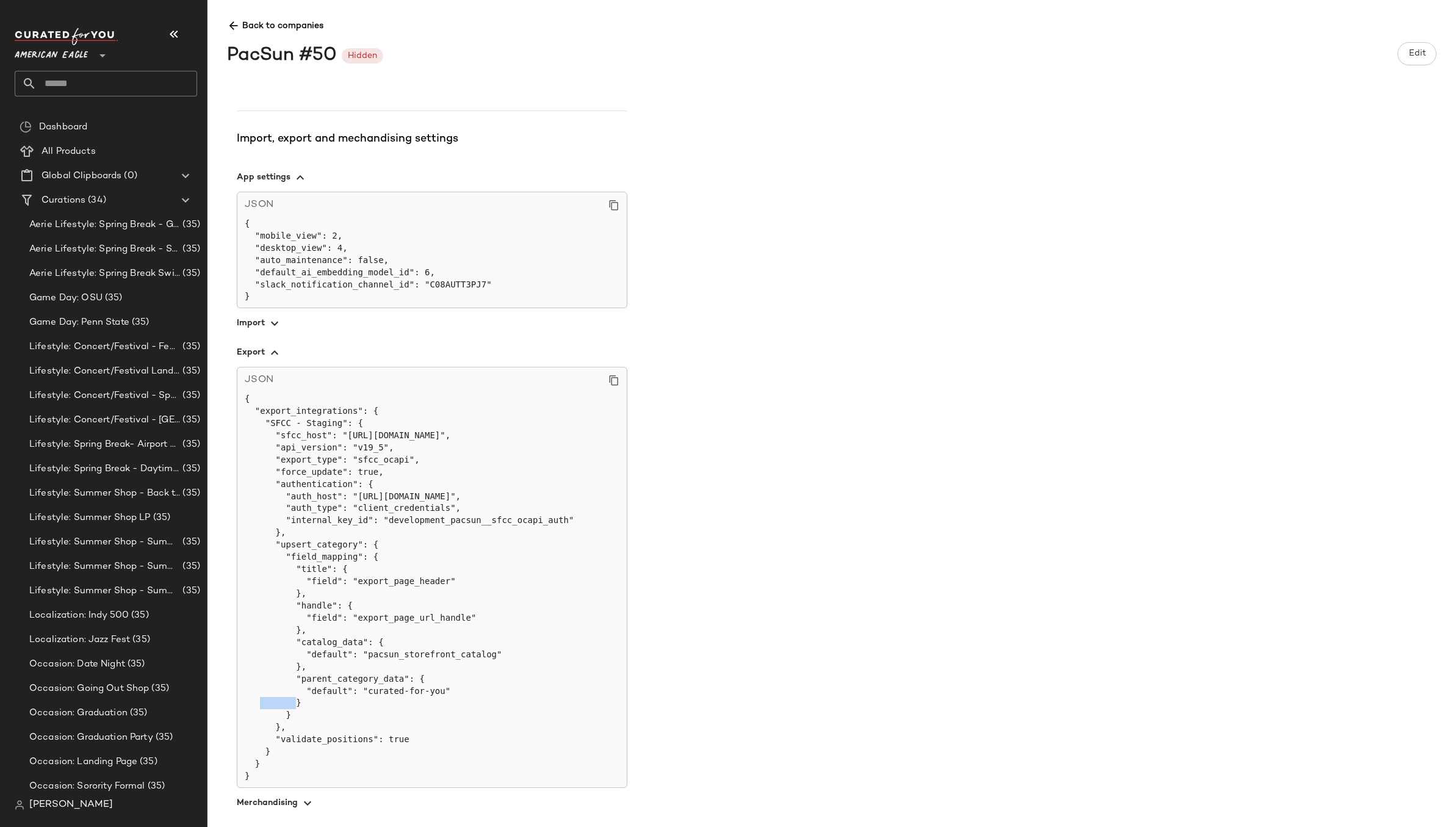
click at [397, 690] on pre "{ "export_integrations": { "SFCC - Staging": { "sfcc_host": "[URL][DOMAIN_NAME]…" at bounding box center [432, 587] width 375 height 389
drag, startPoint x: 402, startPoint y: 707, endPoint x: 223, endPoint y: 640, distance: 191.1
click at [223, 640] on div "**********" at bounding box center [831, 414] width 1249 height 827
click at [797, 624] on div "**********" at bounding box center [841, 458] width 1229 height 719
click at [353, 645] on pre "{ "export_integrations": { "SFCC - Staging": { "sfcc_host": "[URL][DOMAIN_NAME]…" at bounding box center [432, 587] width 375 height 389
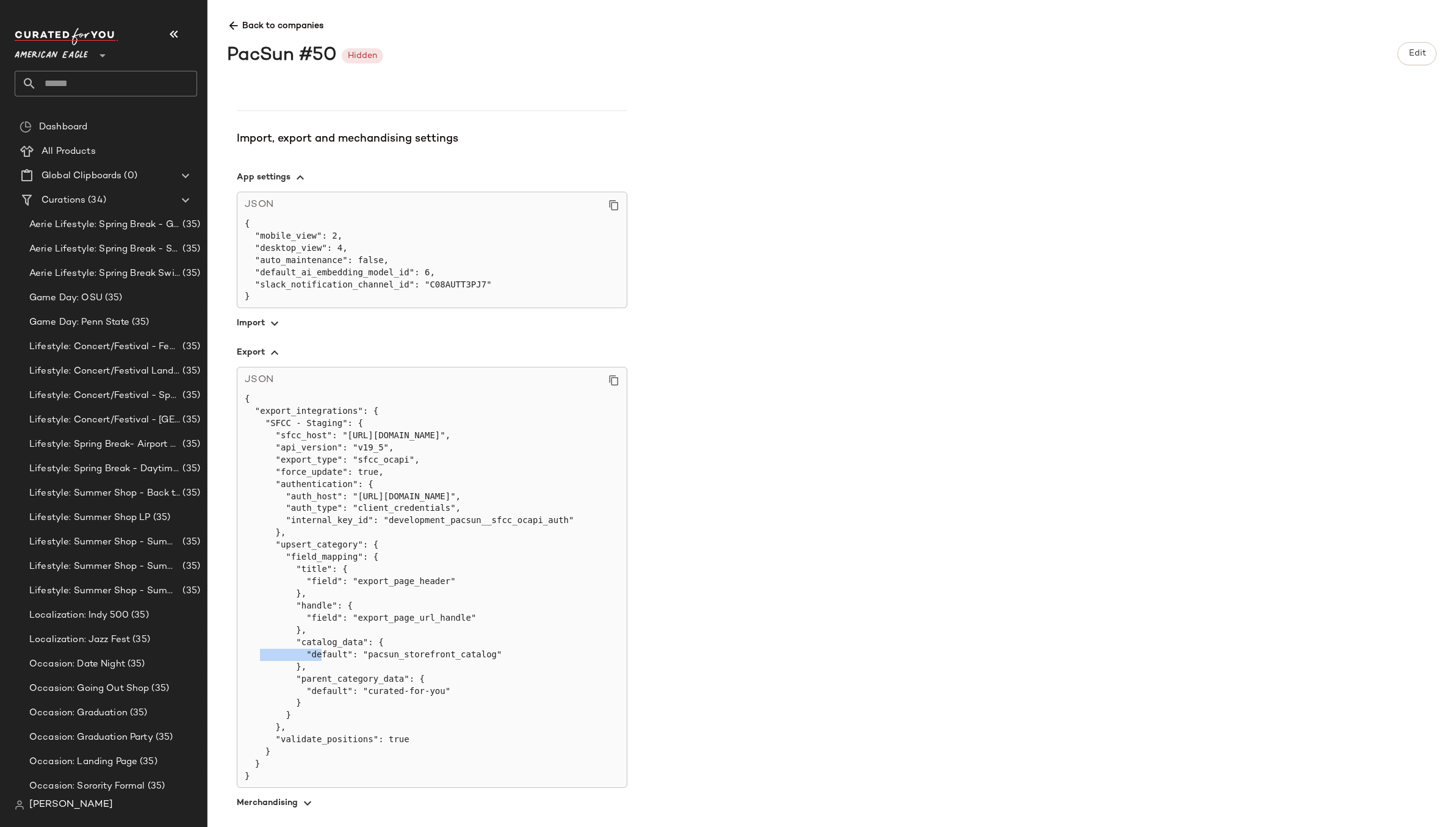
click at [353, 645] on pre "{ "export_integrations": { "SFCC - Staging": { "sfcc_host": "[URL][DOMAIN_NAME]…" at bounding box center [432, 587] width 375 height 389
click at [411, 656] on pre "{ "export_integrations": { "SFCC - Staging": { "sfcc_host": "[URL][DOMAIN_NAME]…" at bounding box center [432, 587] width 375 height 389
click at [1130, 507] on div "**********" at bounding box center [841, 458] width 1229 height 719
